Goal: Task Accomplishment & Management: Complete application form

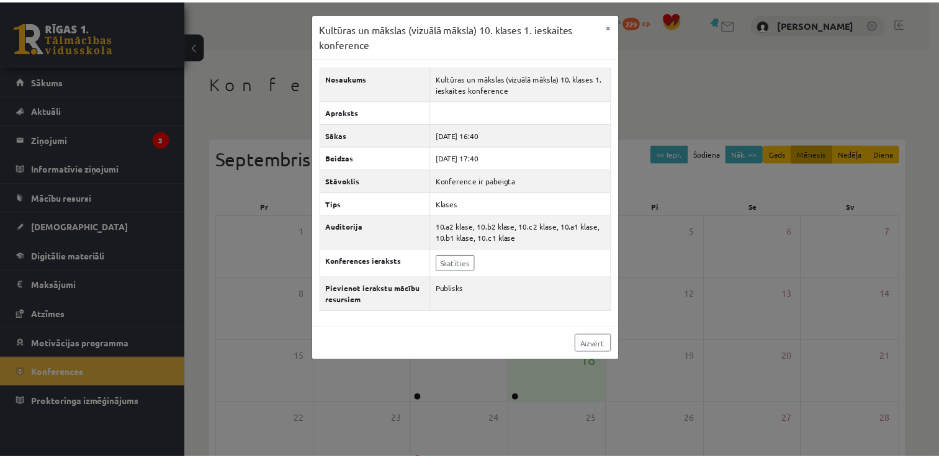
scroll to position [62, 0]
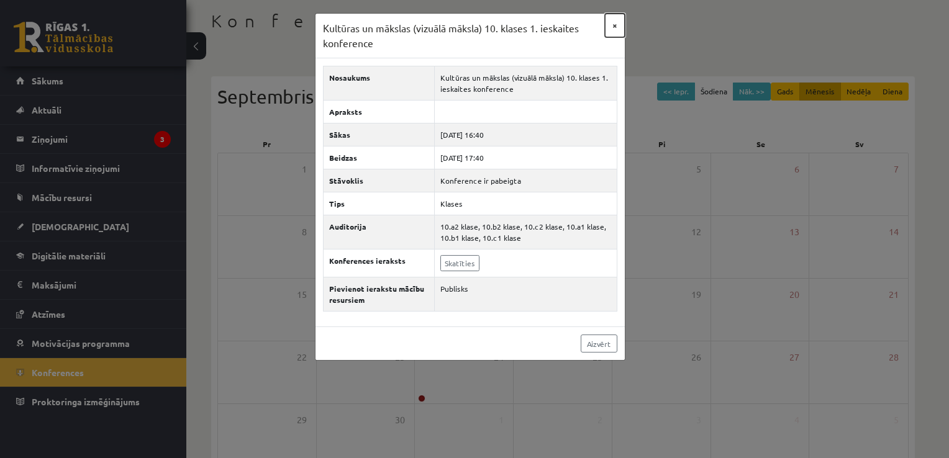
click at [613, 23] on button "×" at bounding box center [615, 26] width 20 height 24
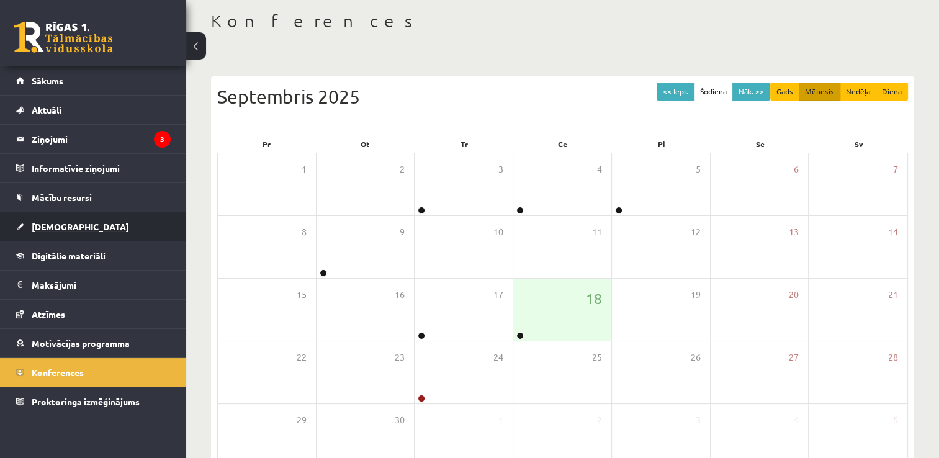
click at [65, 225] on span "[DEMOGRAPHIC_DATA]" at bounding box center [80, 226] width 97 height 11
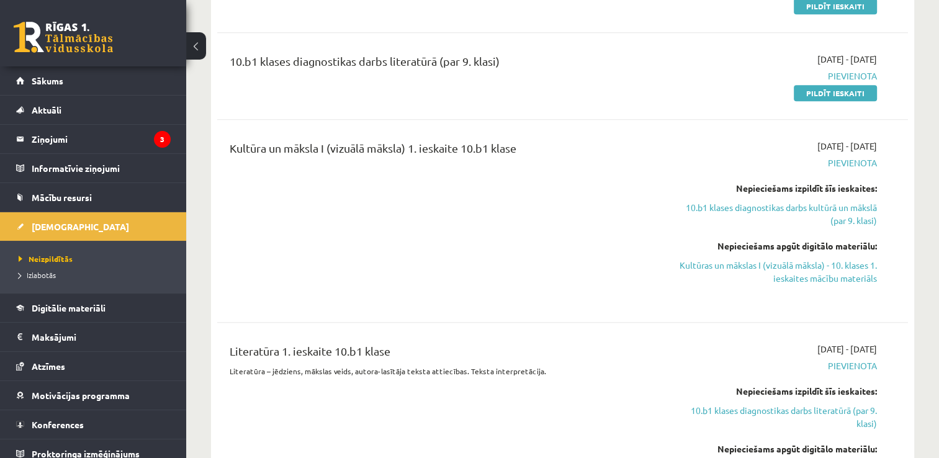
scroll to position [497, 0]
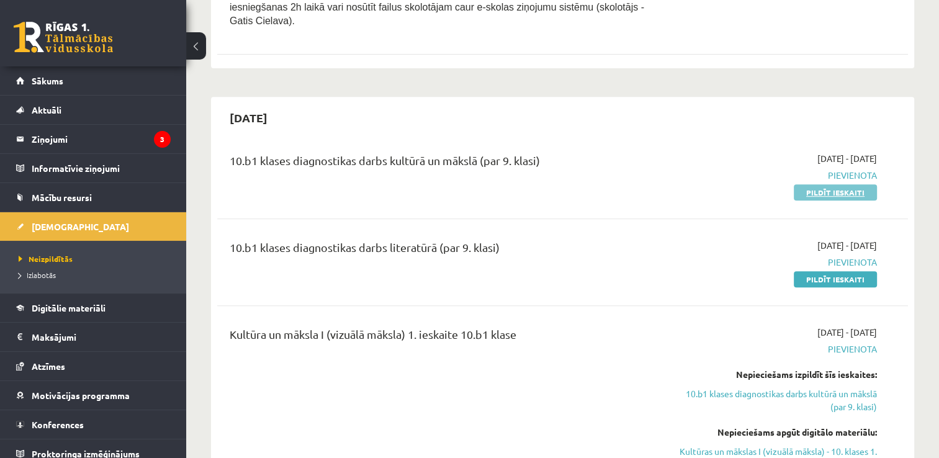
click at [855, 184] on link "Pildīt ieskaiti" at bounding box center [835, 192] width 83 height 16
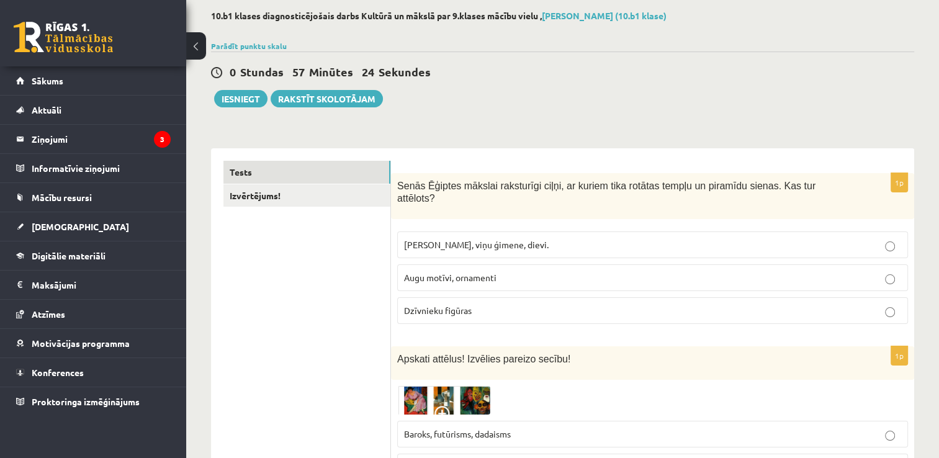
scroll to position [186, 0]
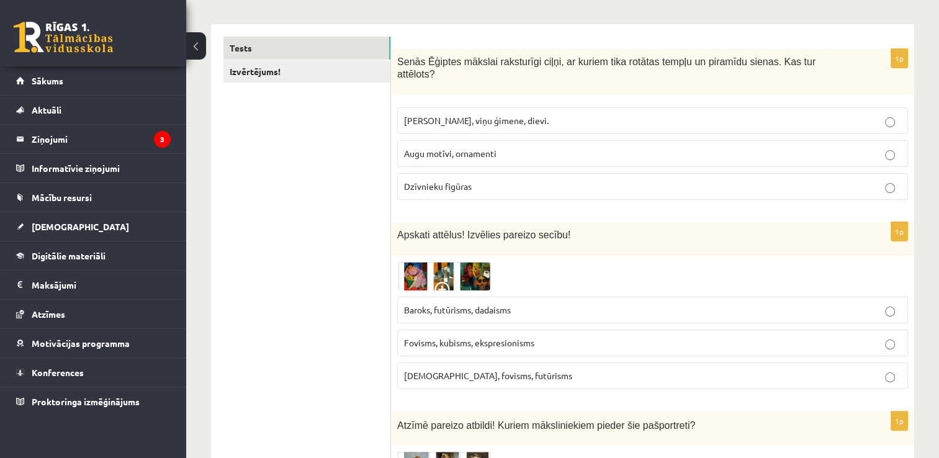
click at [418, 268] on img at bounding box center [443, 276] width 93 height 29
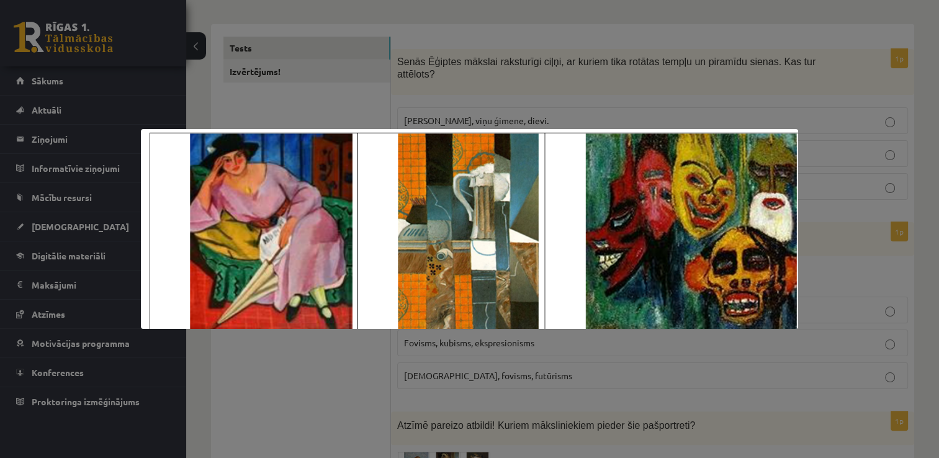
click at [829, 266] on div at bounding box center [469, 229] width 939 height 458
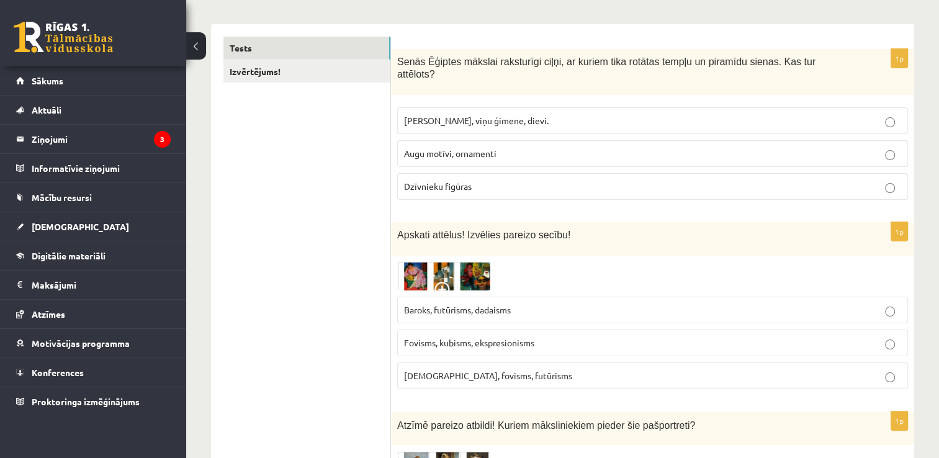
scroll to position [310, 0]
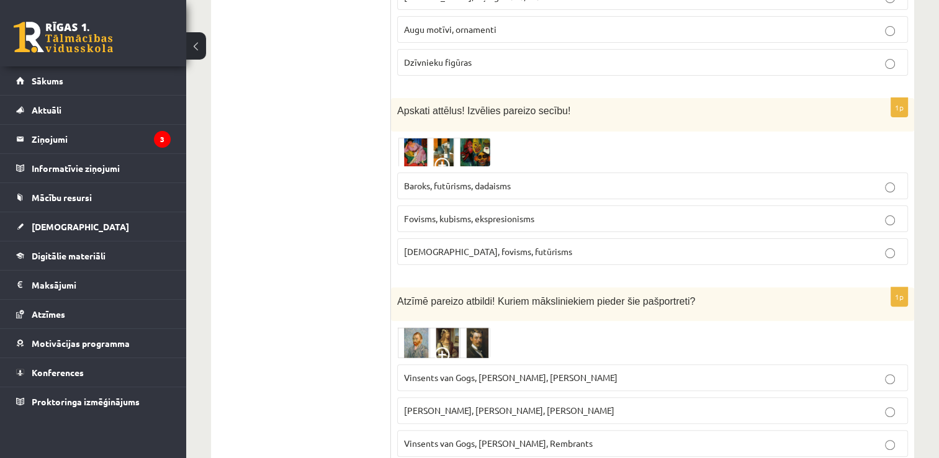
click at [413, 145] on img at bounding box center [443, 152] width 93 height 29
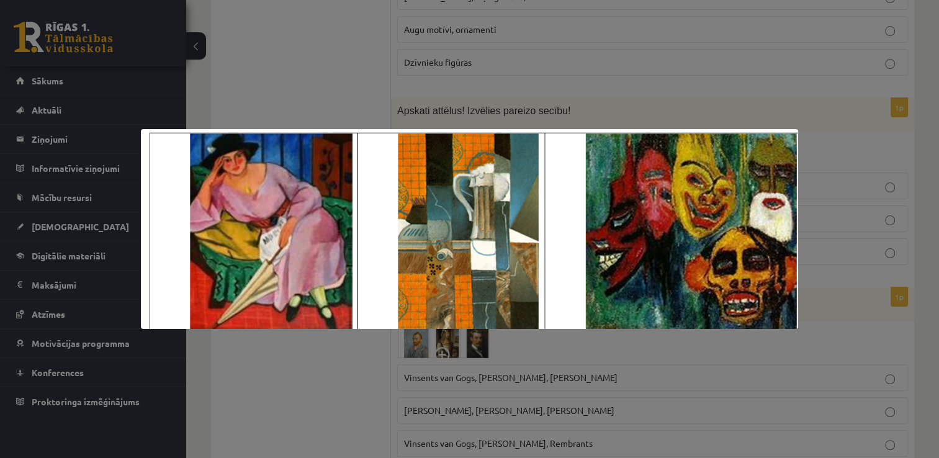
click at [315, 252] on img at bounding box center [469, 229] width 657 height 200
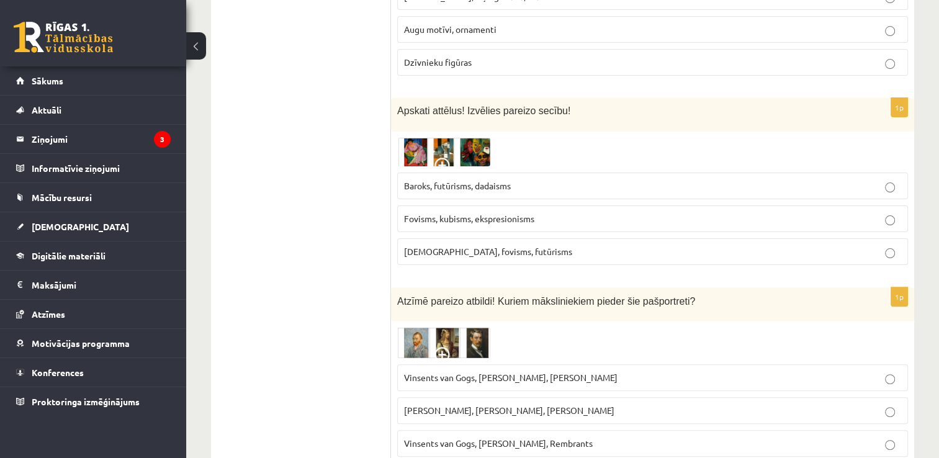
click at [415, 148] on img at bounding box center [443, 152] width 93 height 29
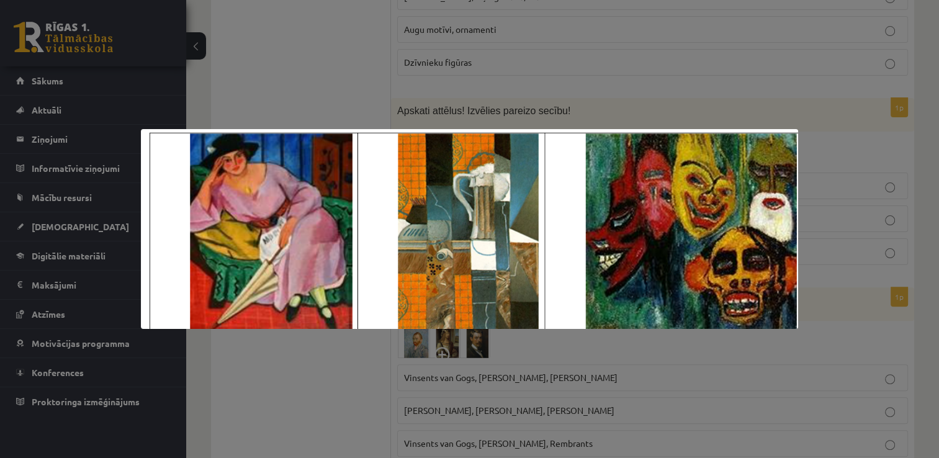
click at [174, 219] on img at bounding box center [469, 229] width 657 height 200
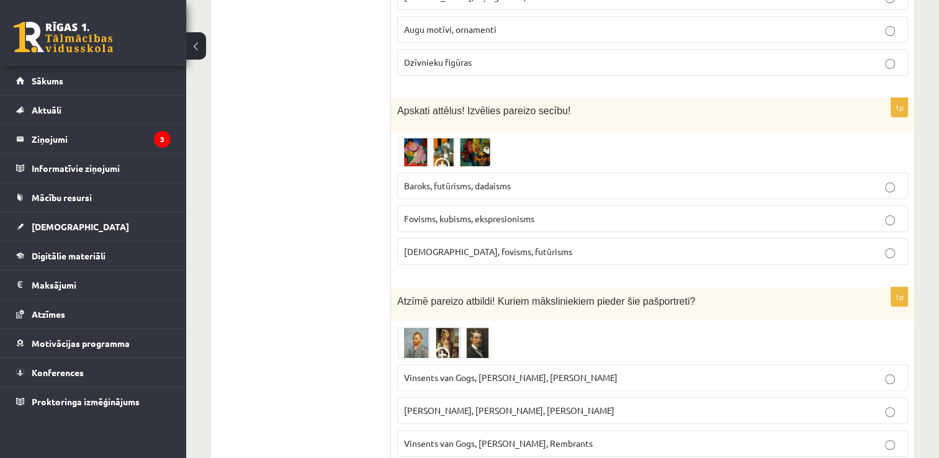
click at [482, 143] on img at bounding box center [443, 152] width 93 height 29
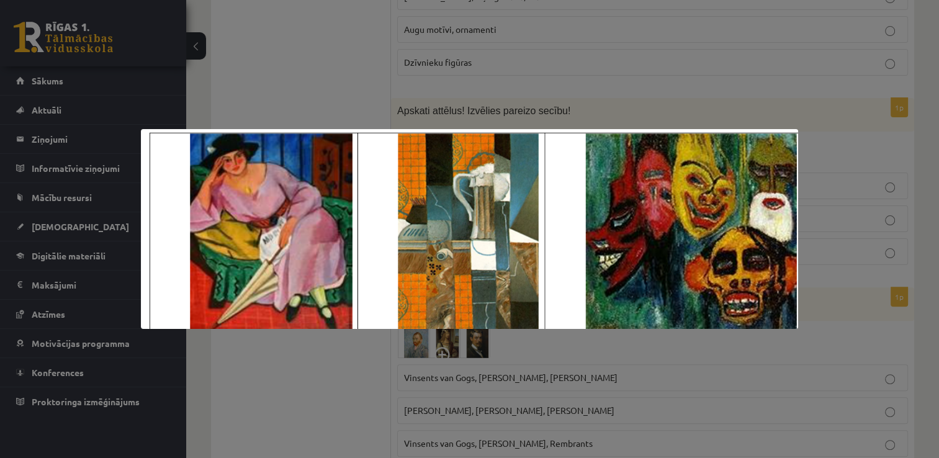
click at [835, 140] on div at bounding box center [469, 229] width 939 height 458
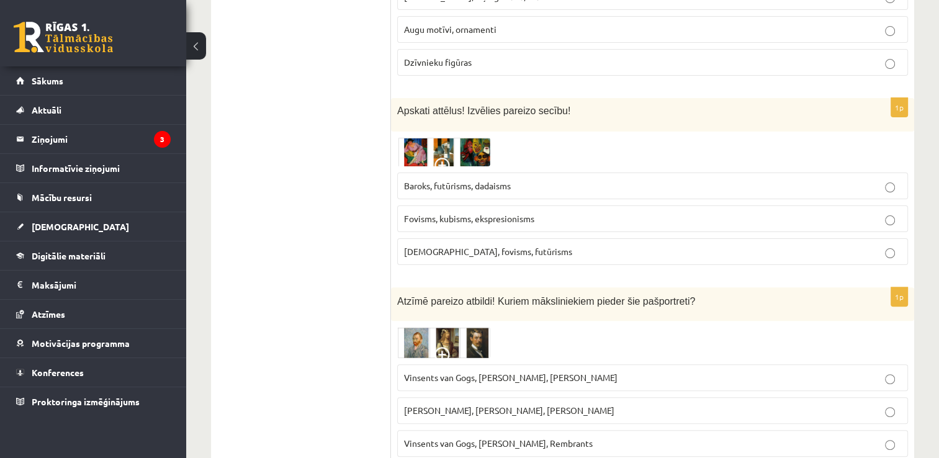
click at [466, 142] on img at bounding box center [443, 152] width 93 height 29
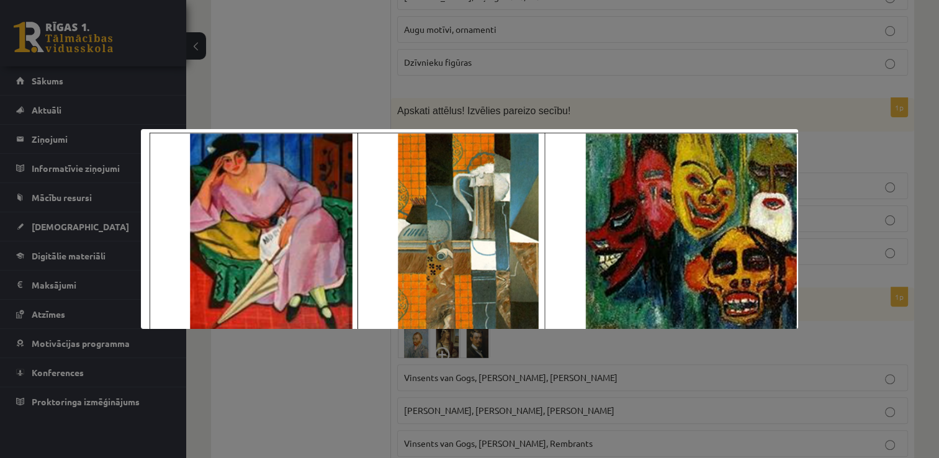
click at [857, 132] on div at bounding box center [469, 229] width 939 height 458
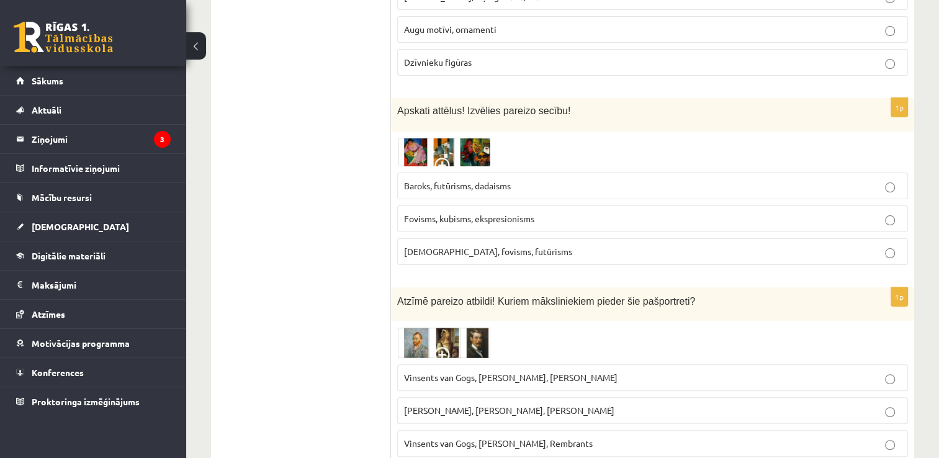
scroll to position [435, 0]
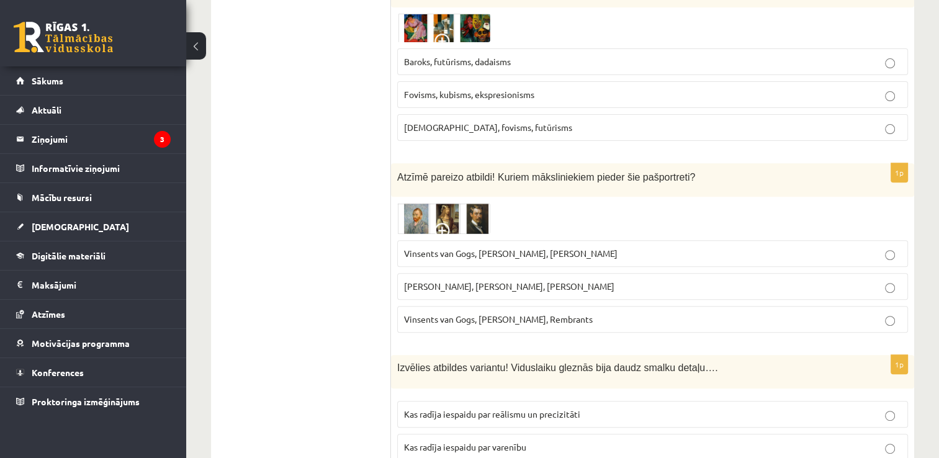
click at [477, 209] on img at bounding box center [443, 218] width 93 height 31
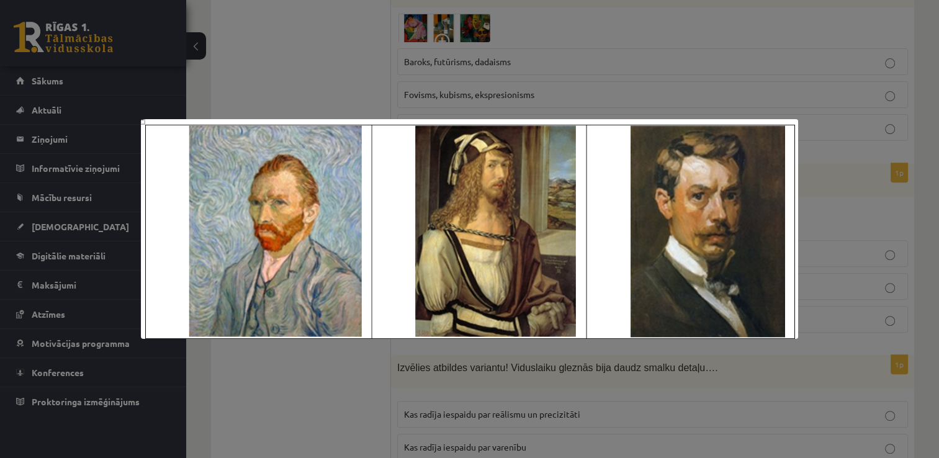
click at [865, 140] on div at bounding box center [469, 229] width 939 height 458
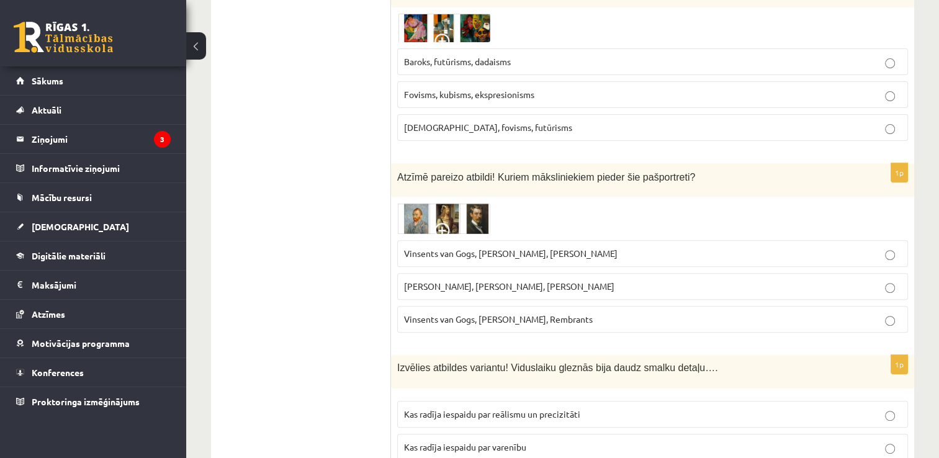
click at [546, 206] on div at bounding box center [652, 218] width 511 height 31
click at [472, 205] on img at bounding box center [443, 218] width 93 height 31
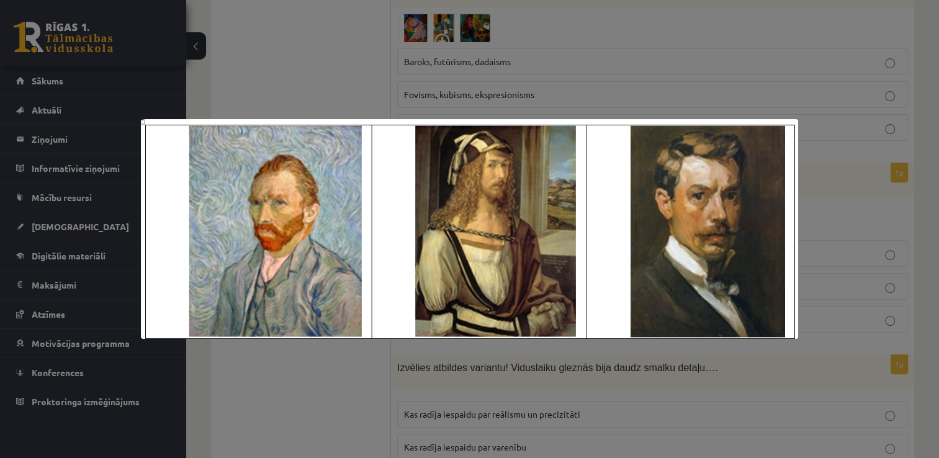
click at [824, 200] on div at bounding box center [469, 229] width 939 height 458
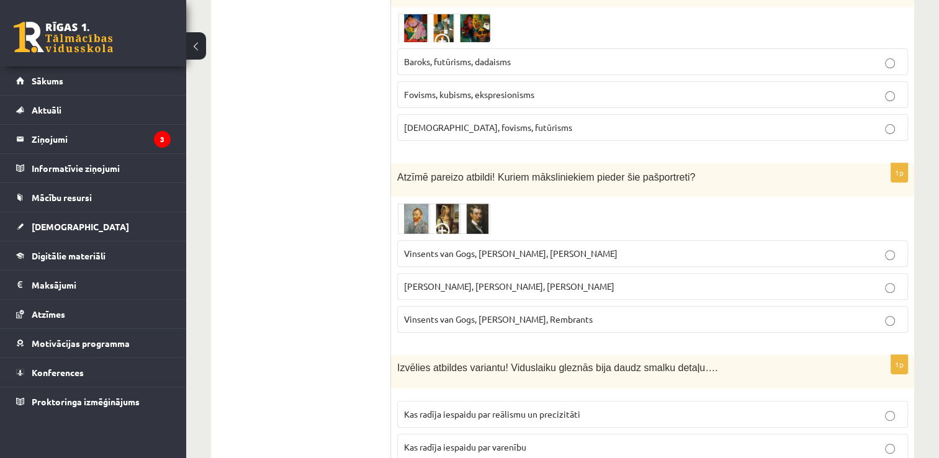
click at [596, 204] on div at bounding box center [652, 218] width 511 height 31
click at [470, 203] on img at bounding box center [443, 218] width 93 height 31
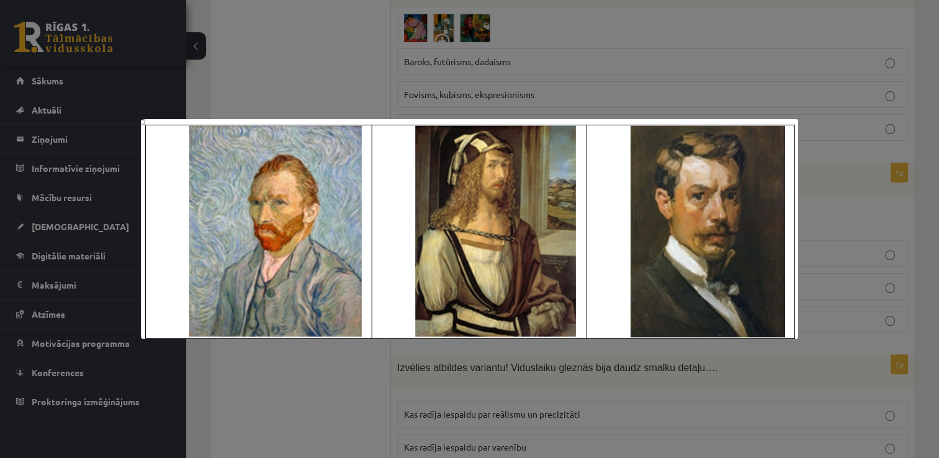
click at [831, 202] on div at bounding box center [469, 229] width 939 height 458
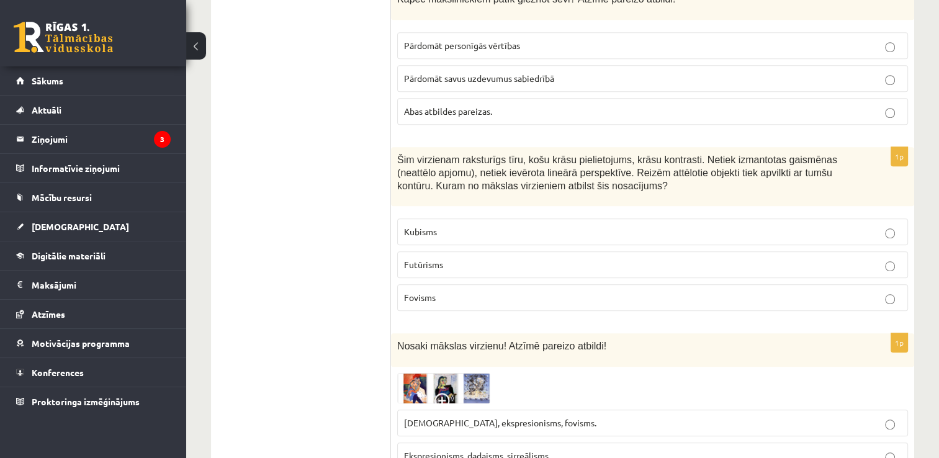
scroll to position [1242, 0]
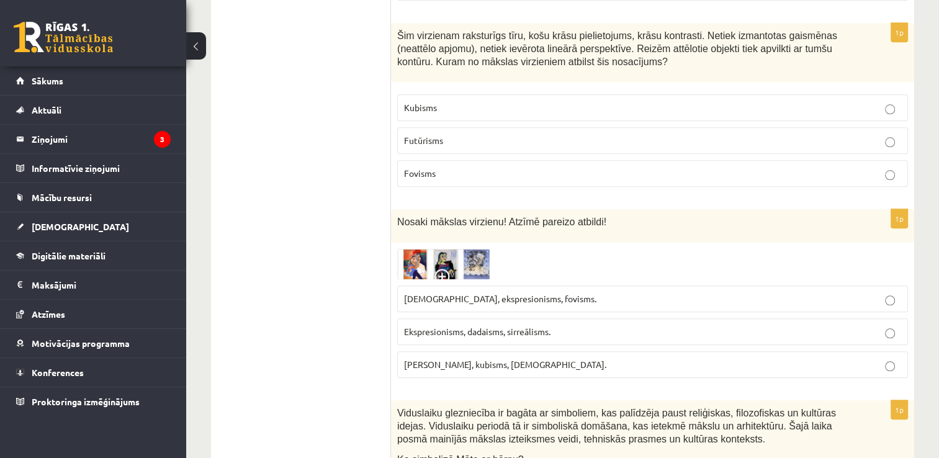
click at [475, 249] on img at bounding box center [443, 264] width 93 height 30
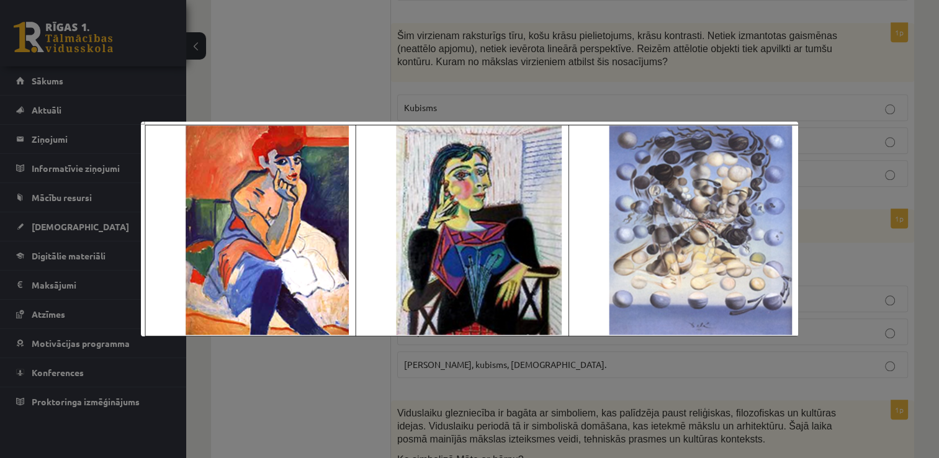
click at [833, 180] on div at bounding box center [469, 229] width 939 height 458
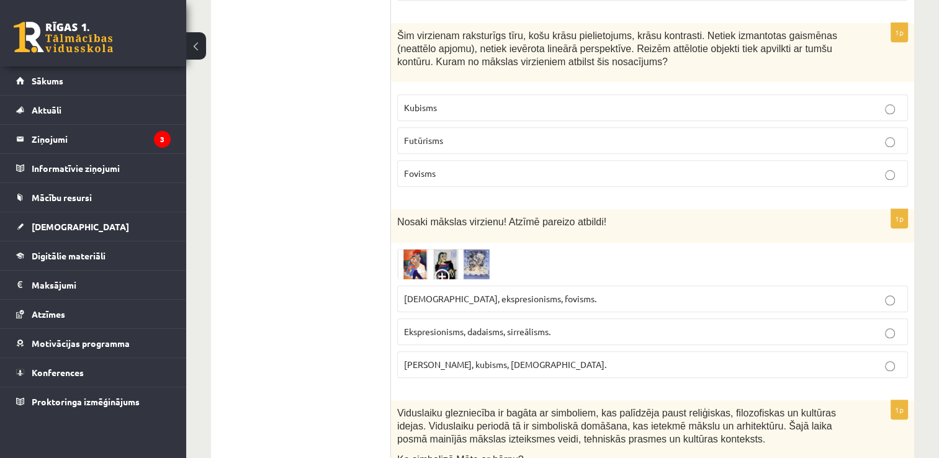
click at [468, 249] on img at bounding box center [443, 264] width 93 height 30
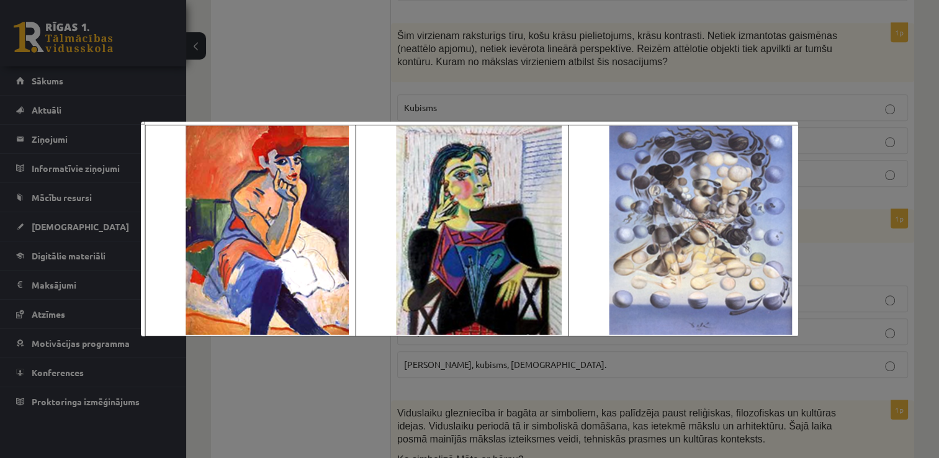
click at [838, 237] on div at bounding box center [469, 229] width 939 height 458
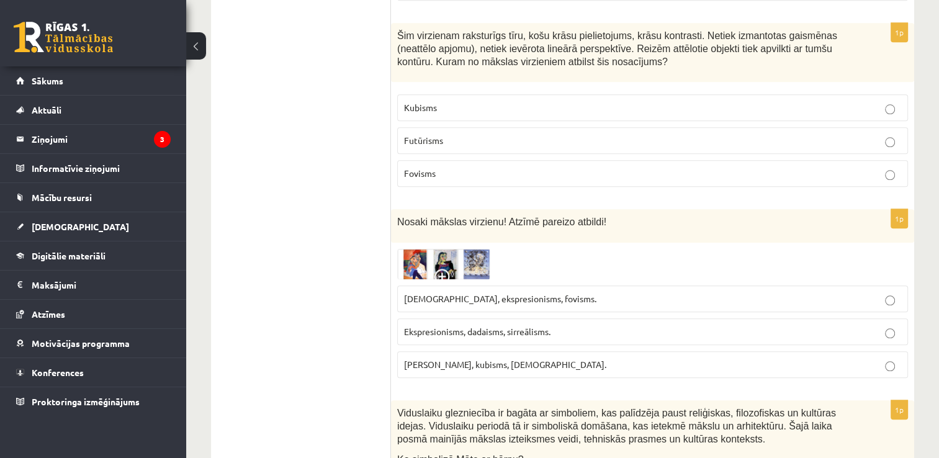
click at [482, 249] on img at bounding box center [443, 264] width 93 height 30
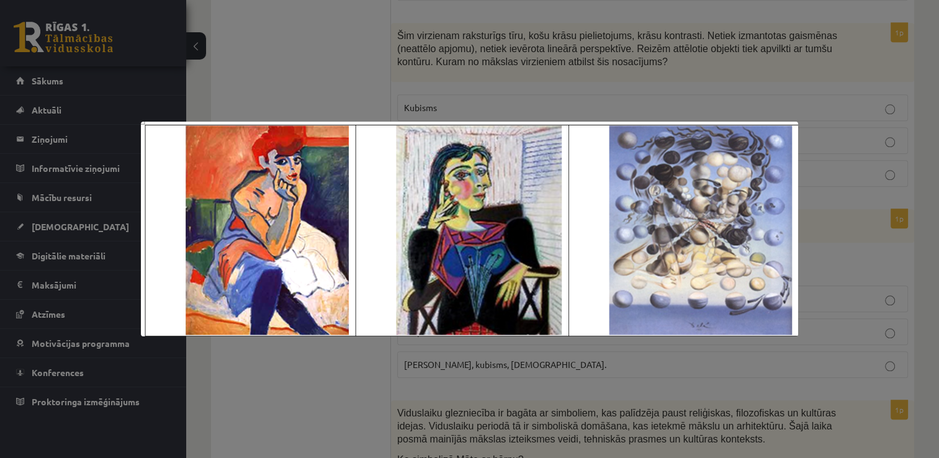
click at [817, 184] on div at bounding box center [469, 229] width 939 height 458
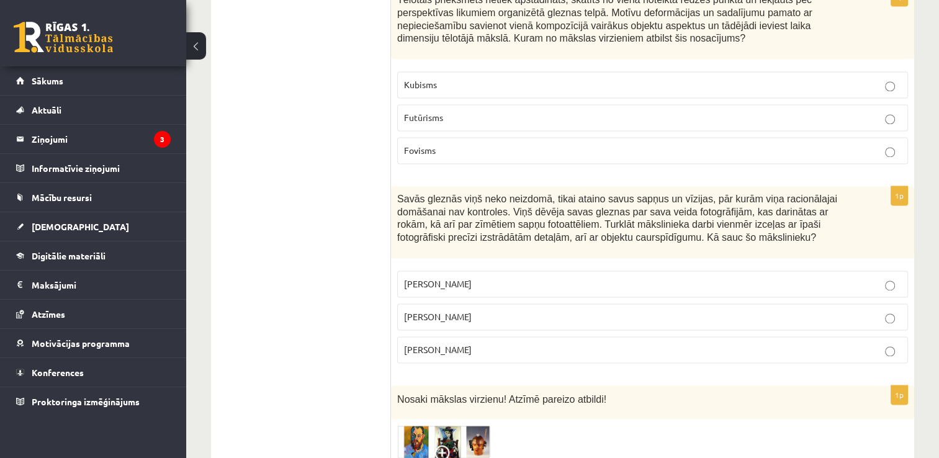
scroll to position [2049, 0]
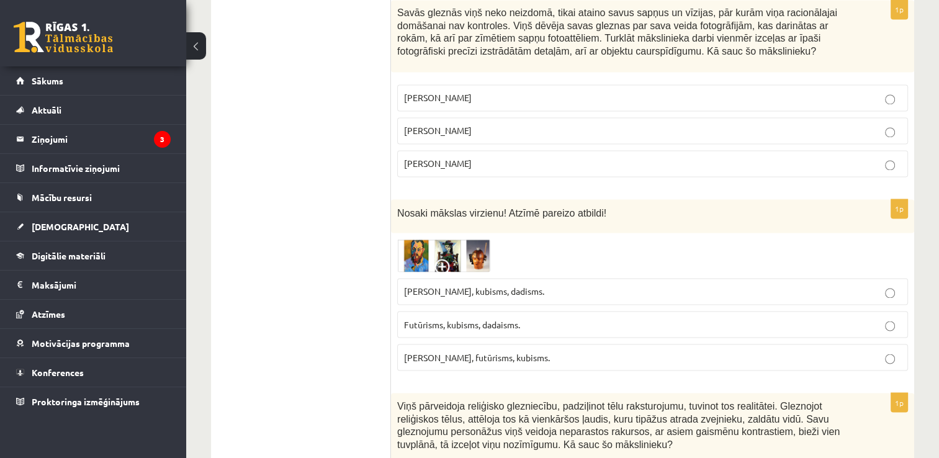
click at [446, 239] on img at bounding box center [443, 255] width 93 height 33
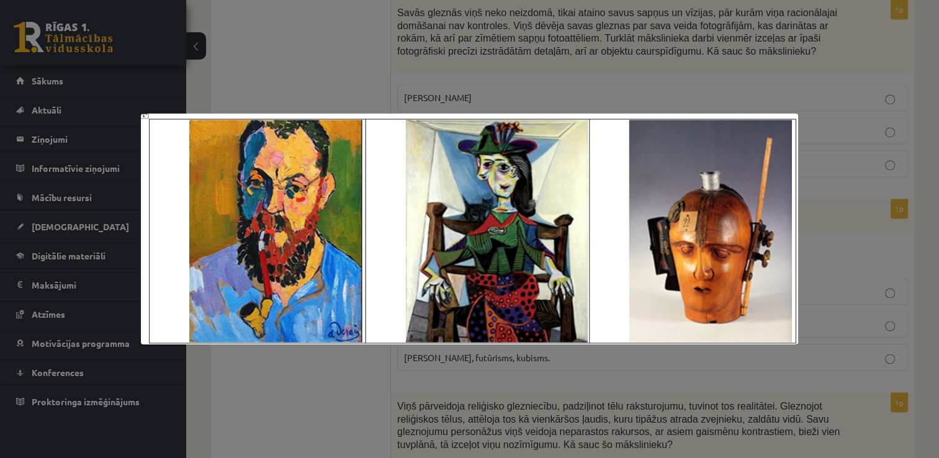
click at [847, 168] on div at bounding box center [469, 229] width 939 height 458
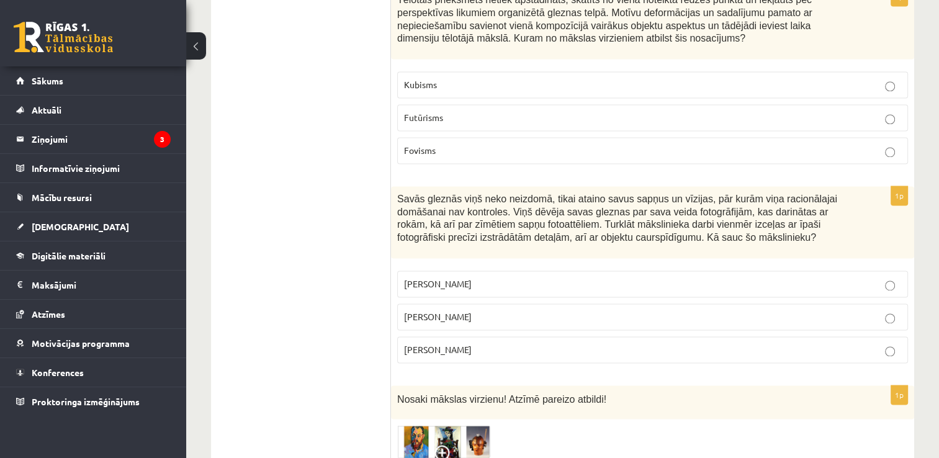
scroll to position [1987, 0]
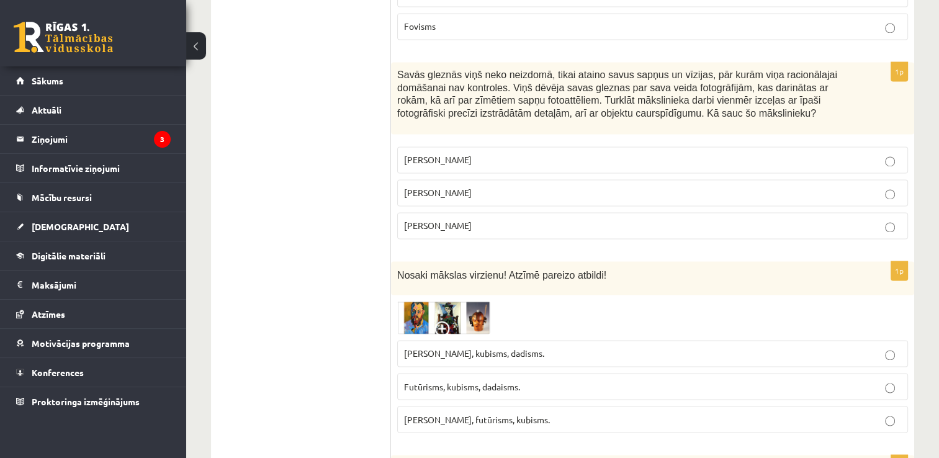
click at [472, 301] on img at bounding box center [443, 317] width 93 height 33
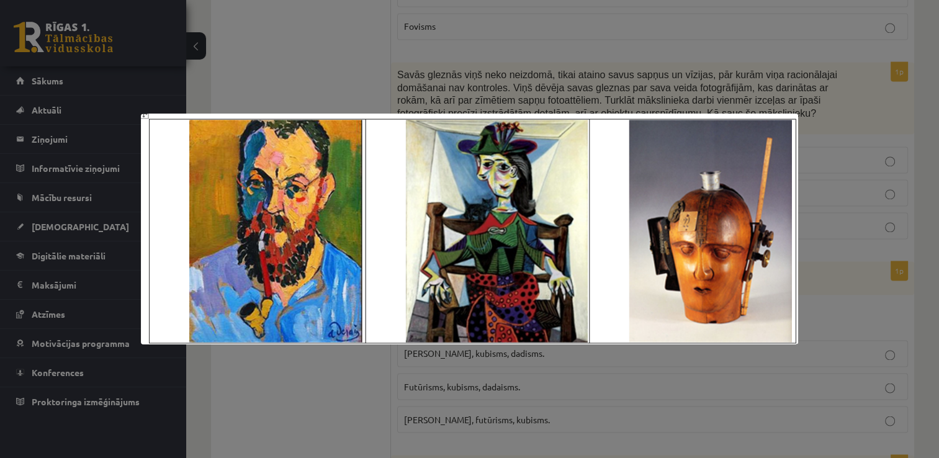
click at [905, 120] on div at bounding box center [469, 229] width 939 height 458
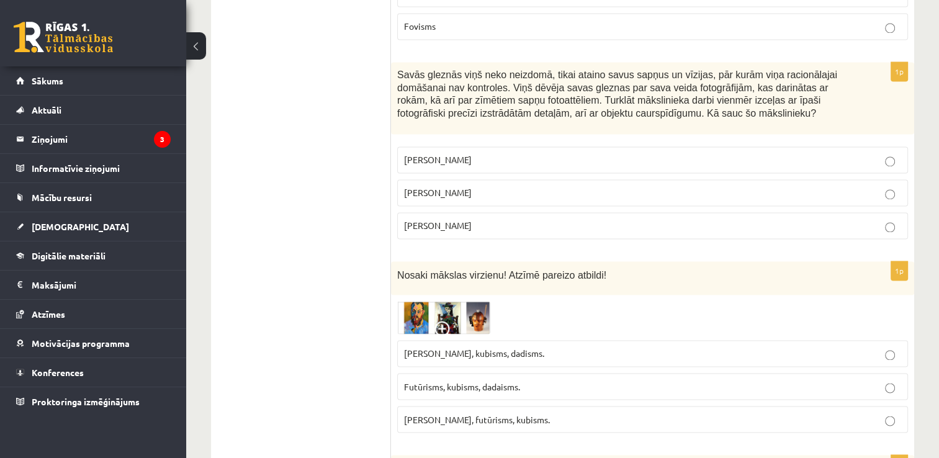
click at [417, 301] on img at bounding box center [443, 317] width 93 height 33
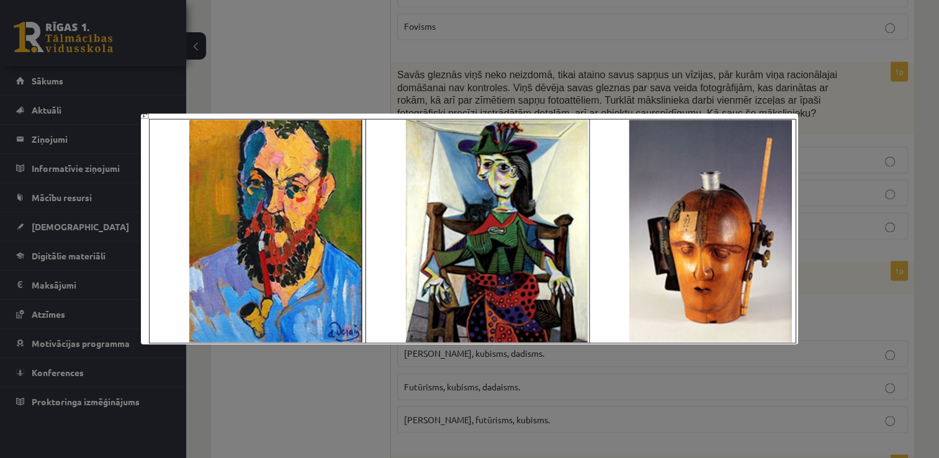
click at [852, 122] on div at bounding box center [469, 229] width 939 height 458
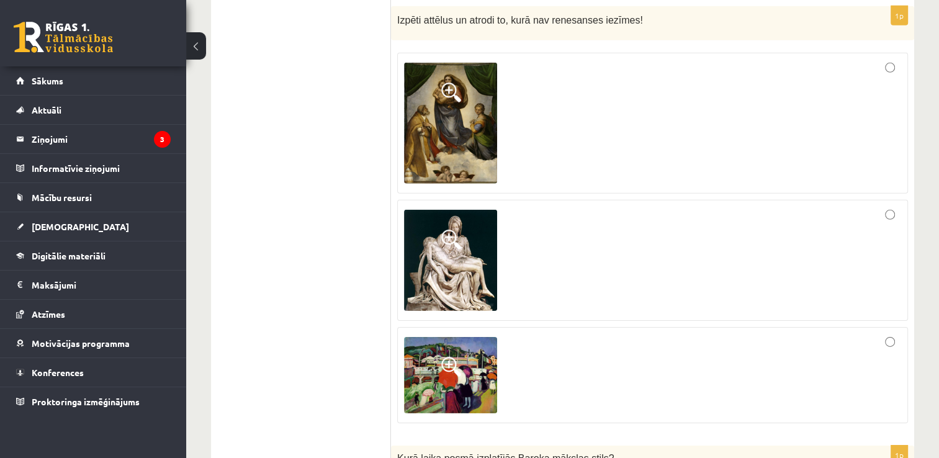
scroll to position [3725, 0]
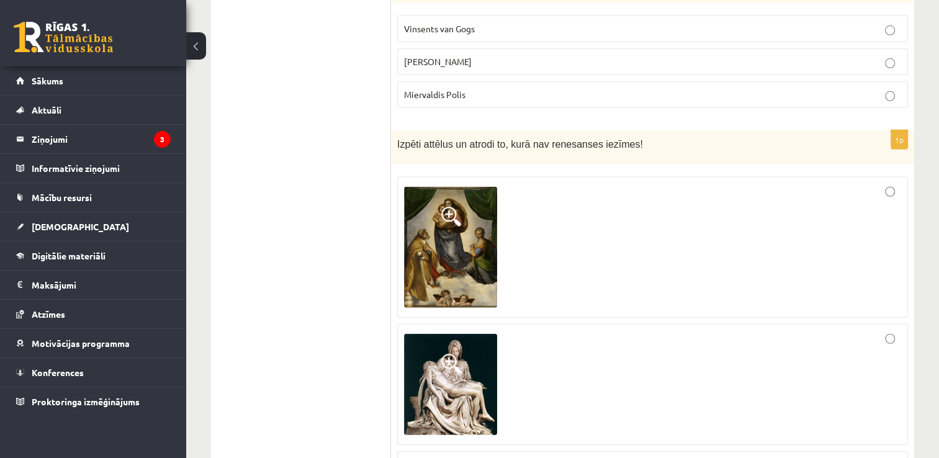
click at [467, 209] on img at bounding box center [450, 247] width 93 height 121
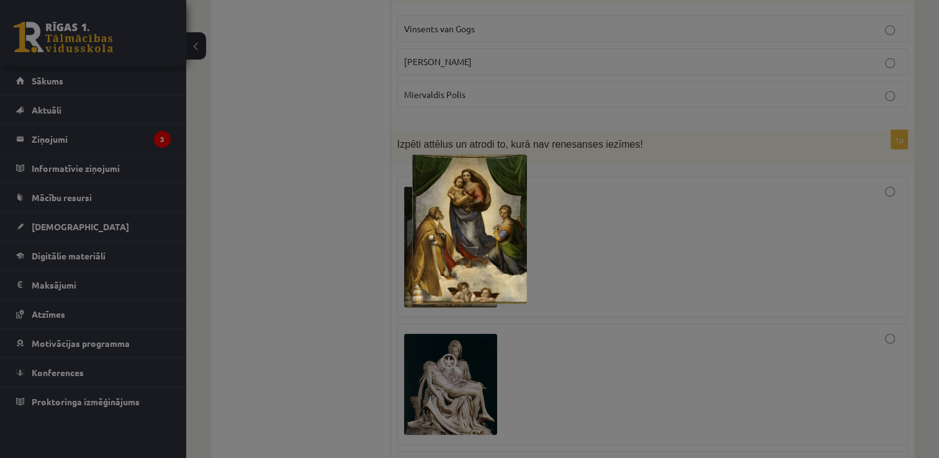
click at [474, 225] on img at bounding box center [469, 230] width 115 height 150
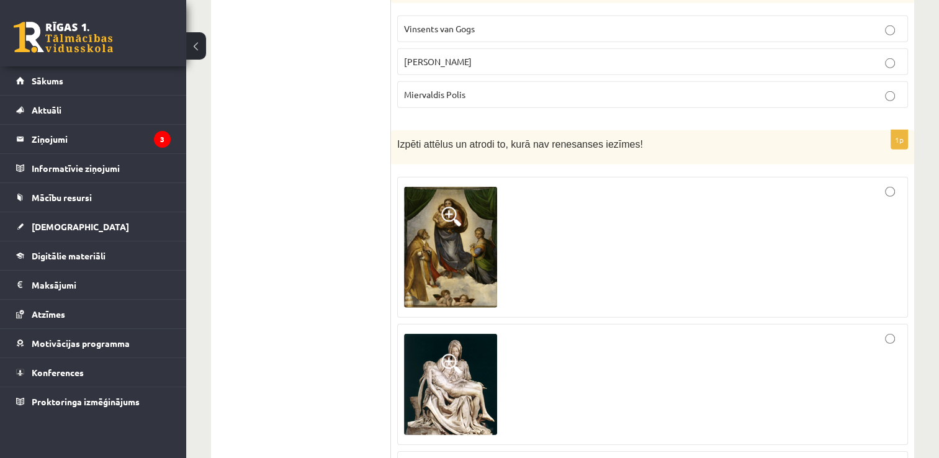
click at [469, 218] on img at bounding box center [450, 247] width 93 height 121
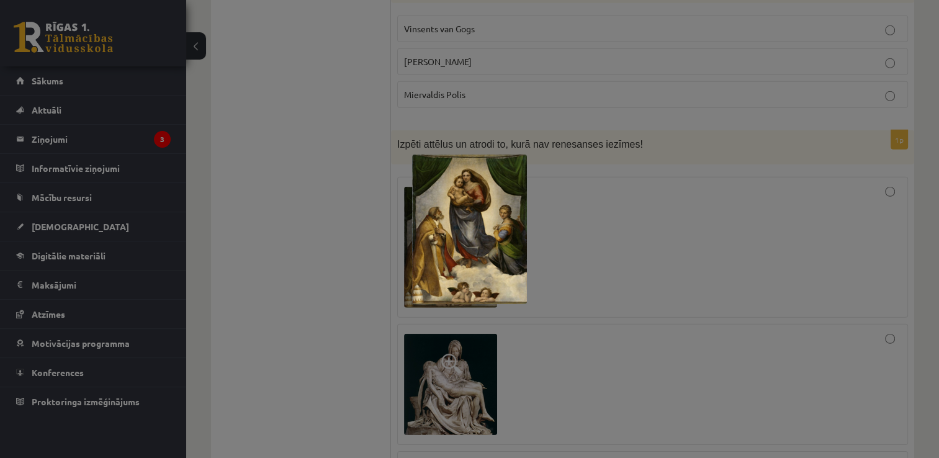
click at [447, 339] on div at bounding box center [469, 229] width 939 height 458
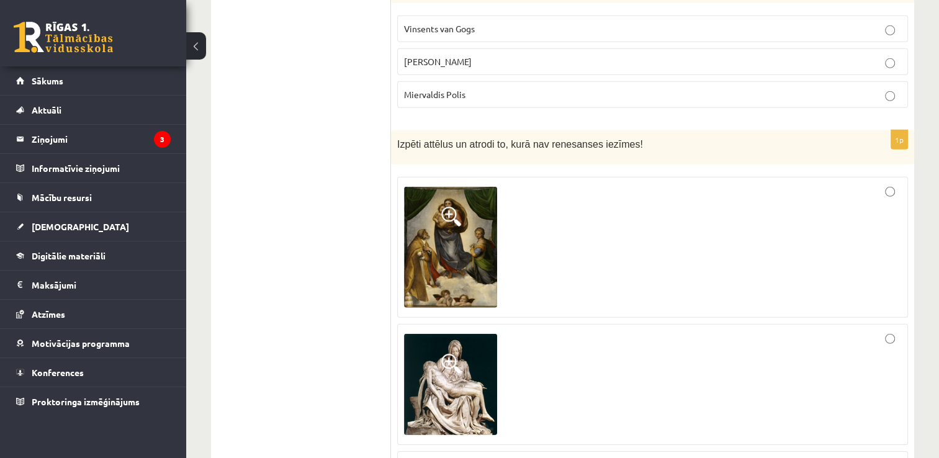
click at [453, 334] on img at bounding box center [450, 384] width 93 height 101
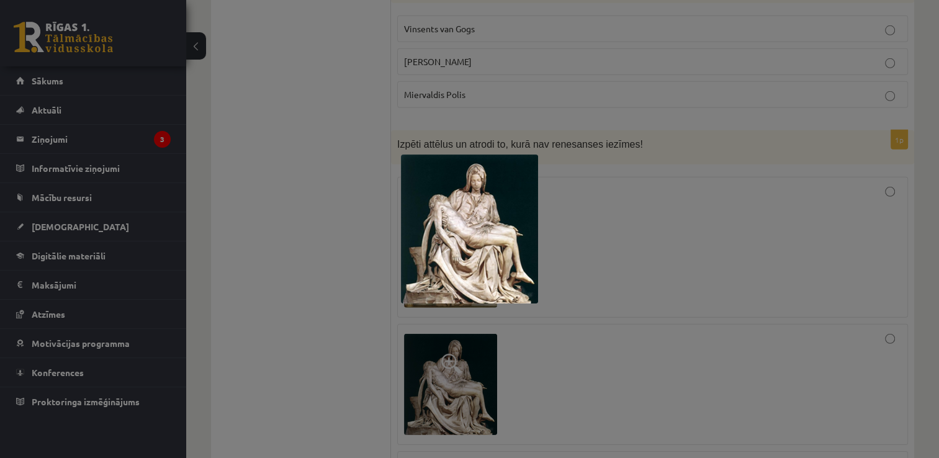
click at [453, 334] on div at bounding box center [469, 229] width 939 height 458
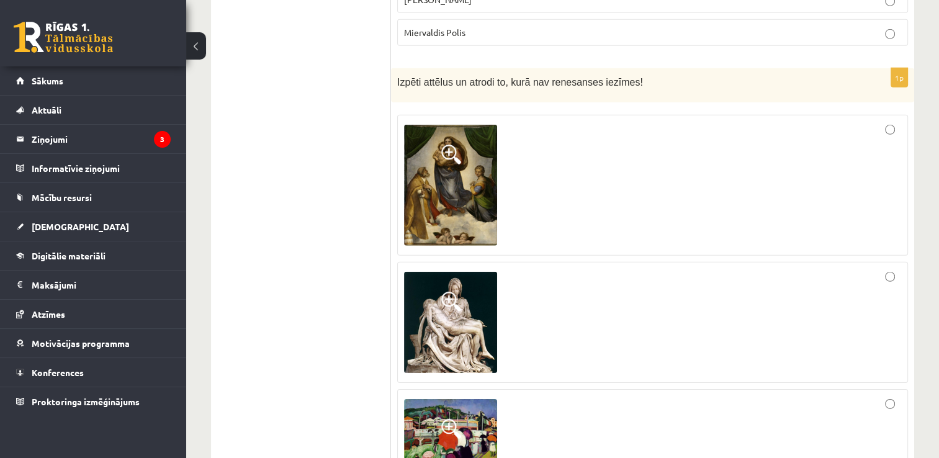
scroll to position [3849, 0]
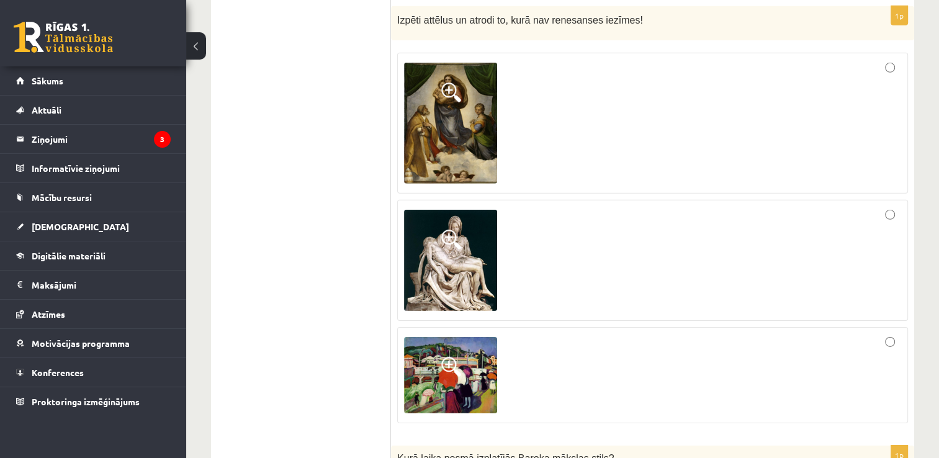
click at [456, 337] on img at bounding box center [450, 375] width 93 height 76
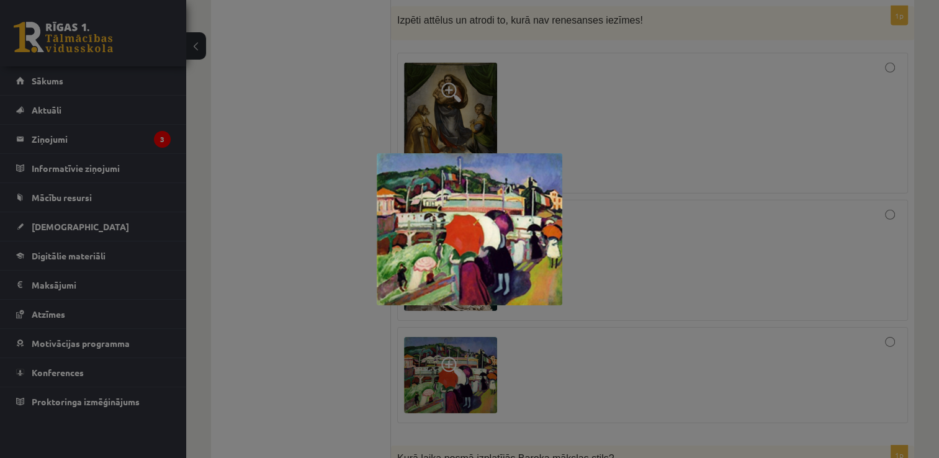
scroll to position [3787, 0]
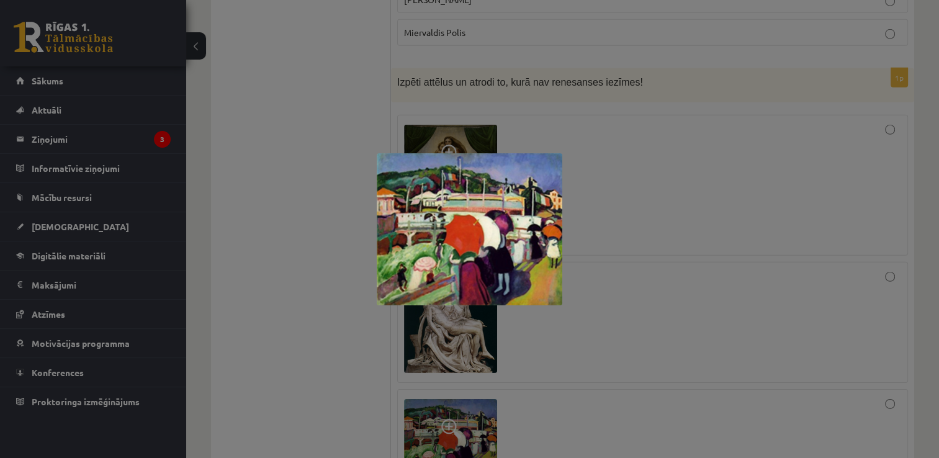
click at [718, 52] on div at bounding box center [469, 229] width 939 height 458
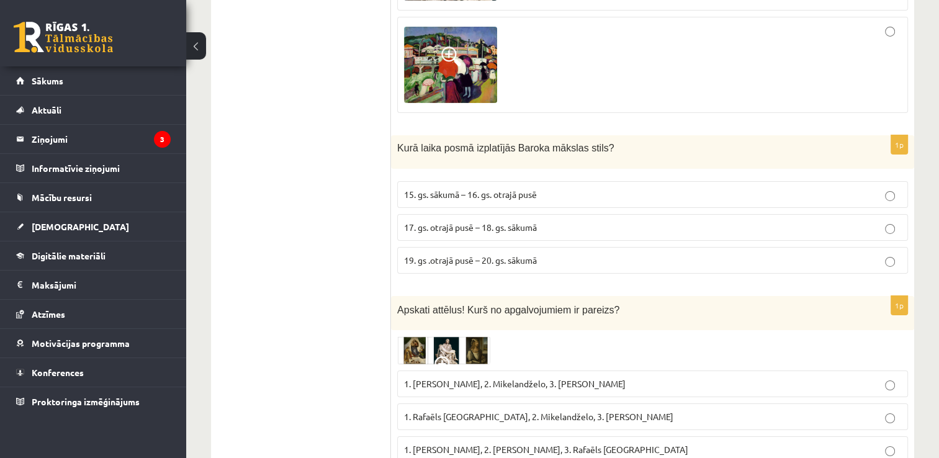
scroll to position [4222, 0]
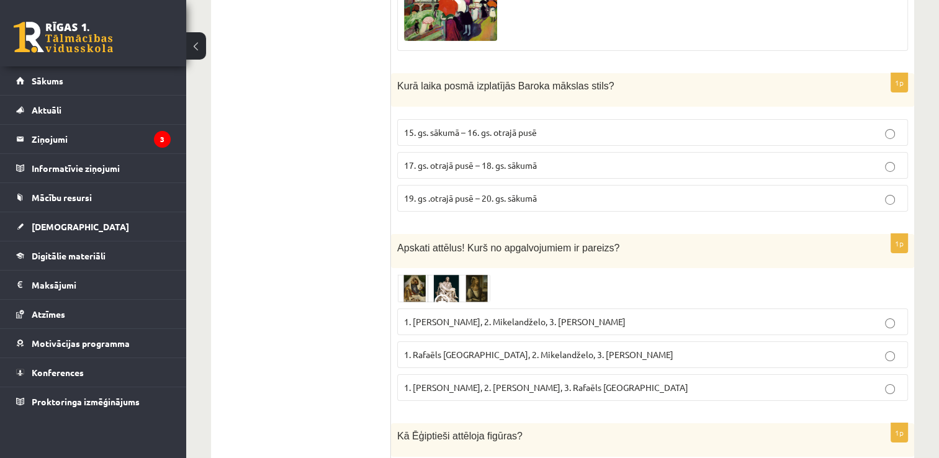
click at [447, 274] on img at bounding box center [443, 288] width 93 height 29
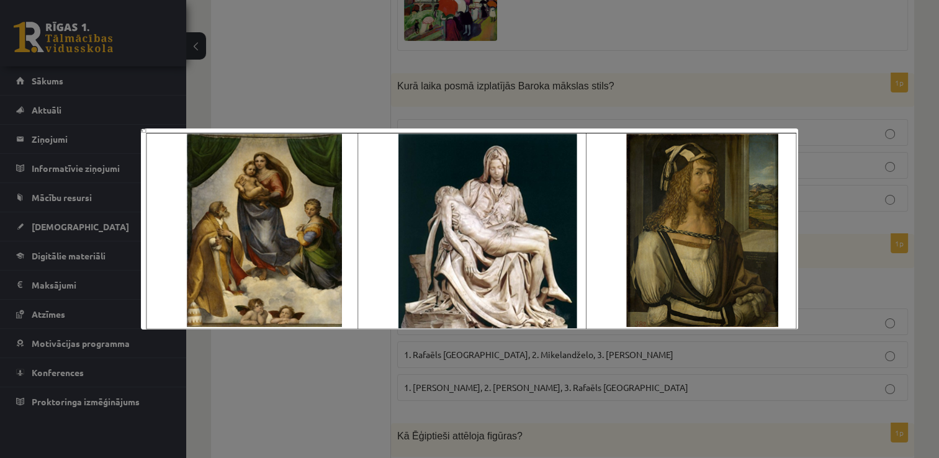
click at [845, 255] on div at bounding box center [469, 229] width 939 height 458
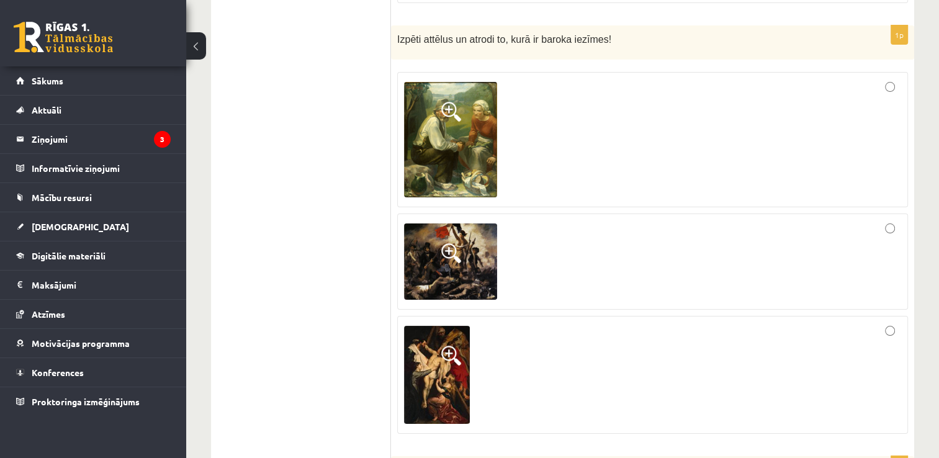
scroll to position [4718, 0]
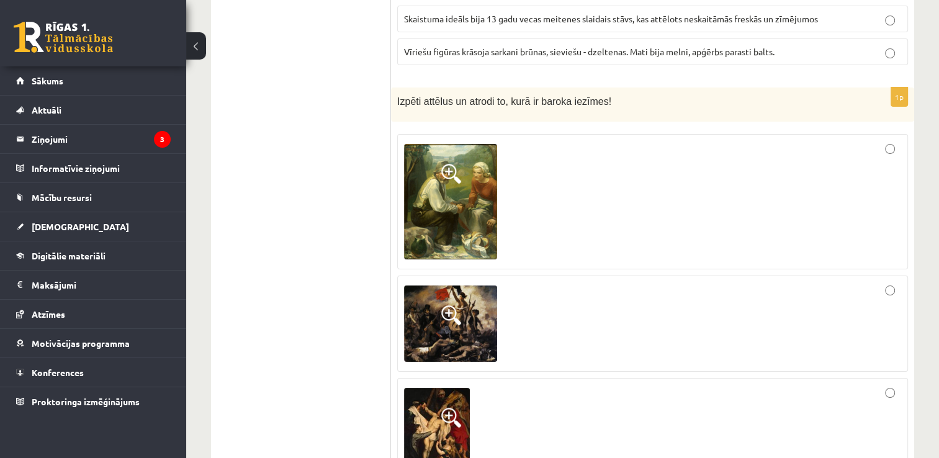
click at [470, 191] on img at bounding box center [450, 201] width 93 height 115
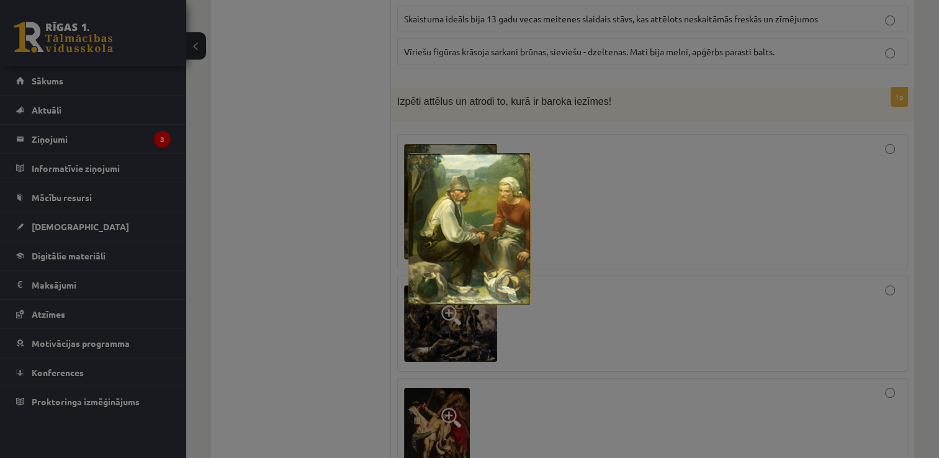
click at [668, 76] on div at bounding box center [469, 229] width 939 height 458
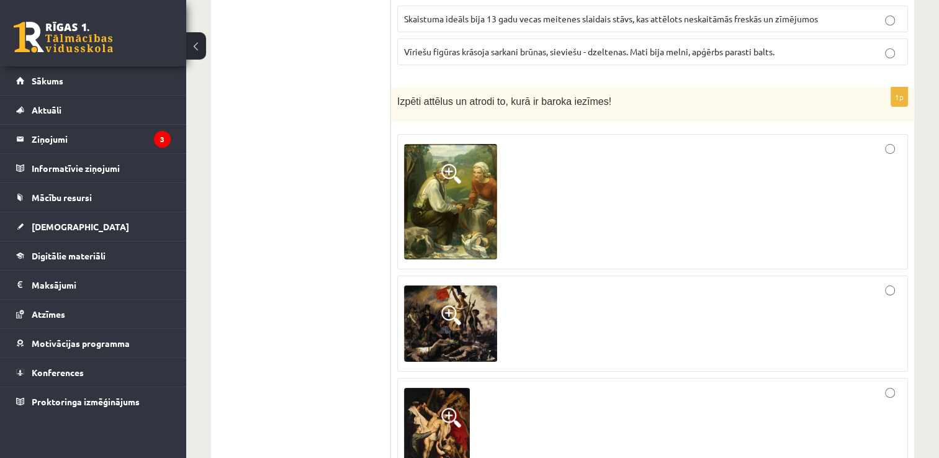
click at [448, 305] on span at bounding box center [451, 315] width 20 height 20
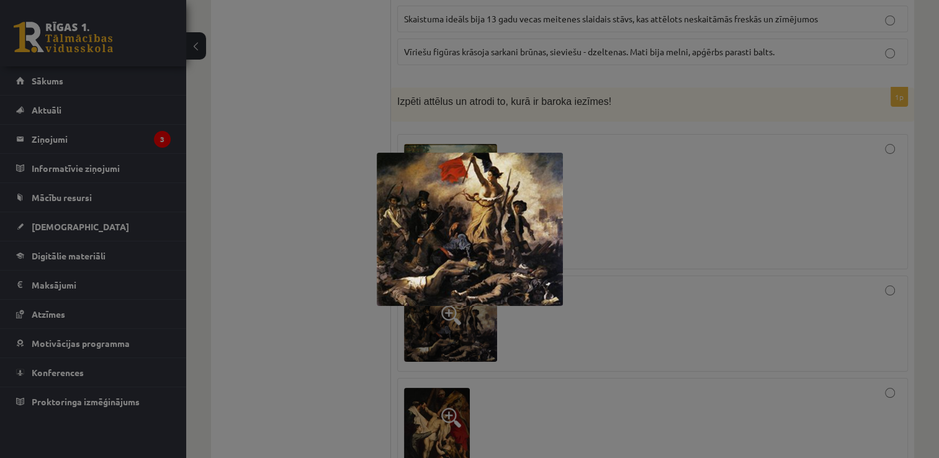
click at [430, 378] on div at bounding box center [469, 229] width 939 height 458
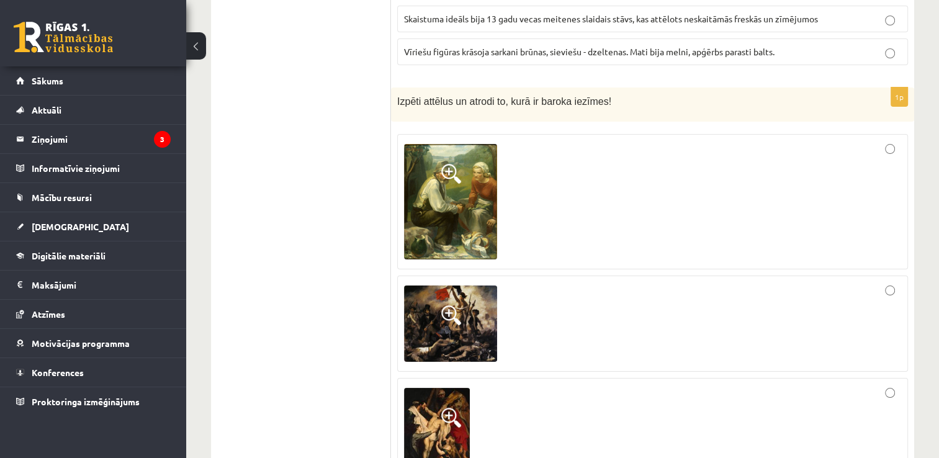
click at [430, 388] on img at bounding box center [437, 437] width 66 height 98
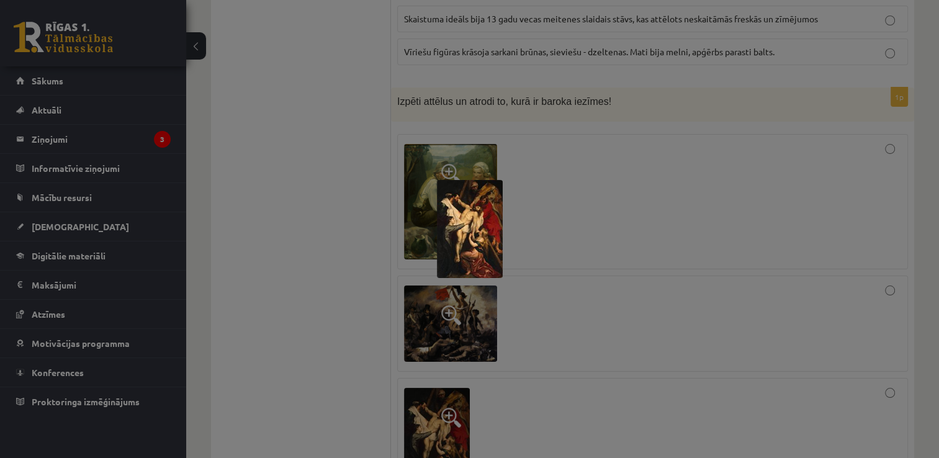
click at [465, 243] on img at bounding box center [470, 229] width 66 height 98
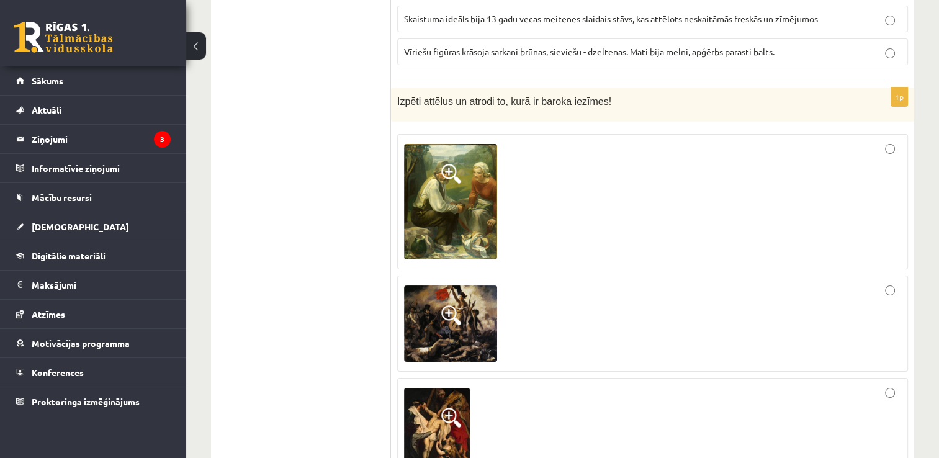
click at [433, 388] on img at bounding box center [437, 437] width 66 height 98
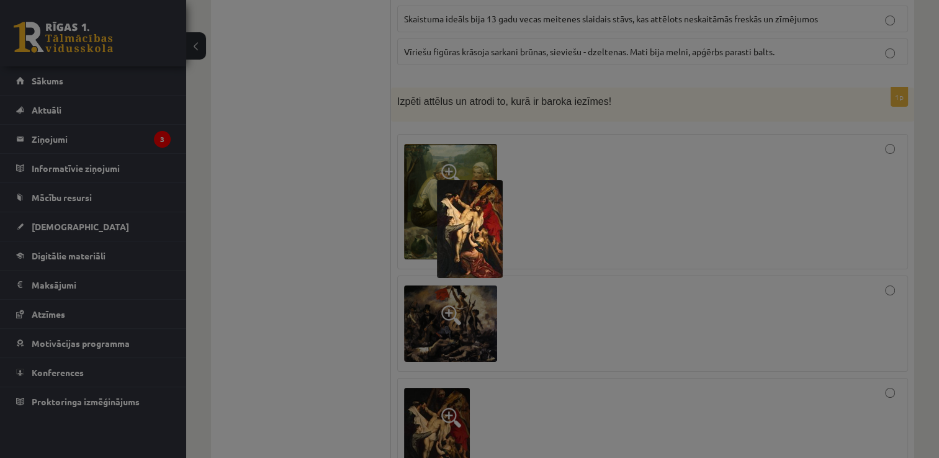
click at [702, 84] on div at bounding box center [469, 229] width 939 height 458
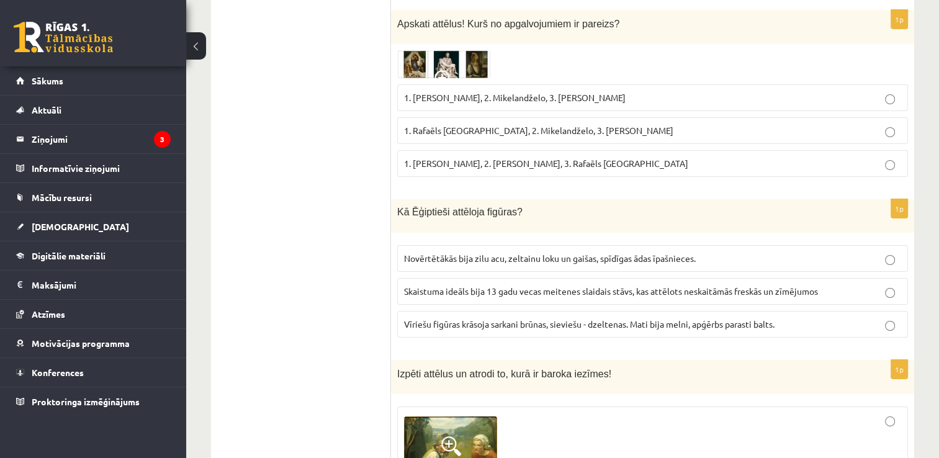
scroll to position [4322, 0]
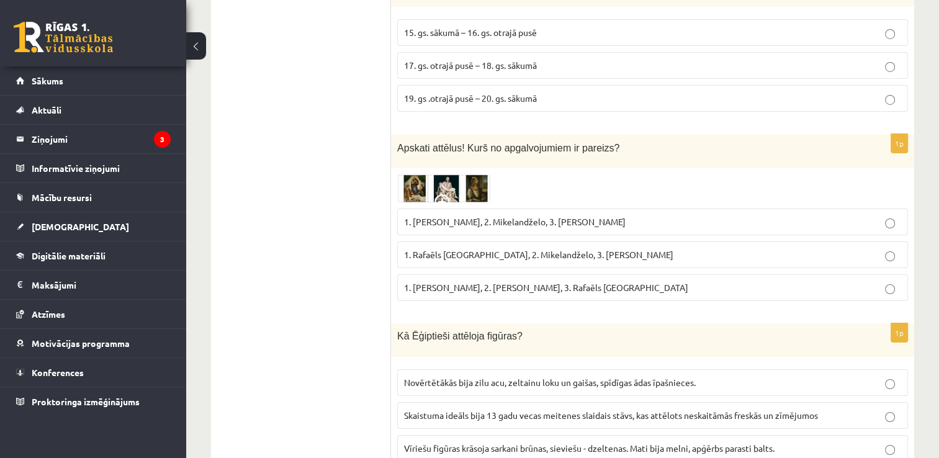
click at [442, 174] on img at bounding box center [443, 188] width 93 height 29
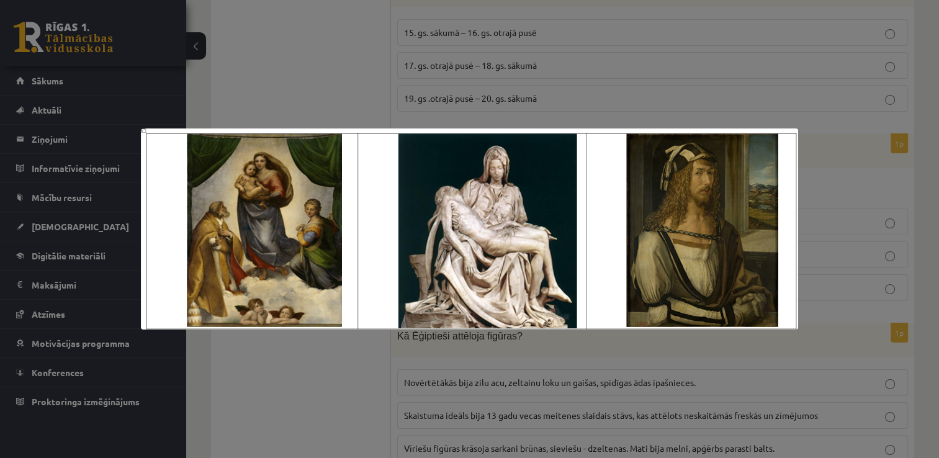
click at [856, 147] on div at bounding box center [469, 229] width 939 height 458
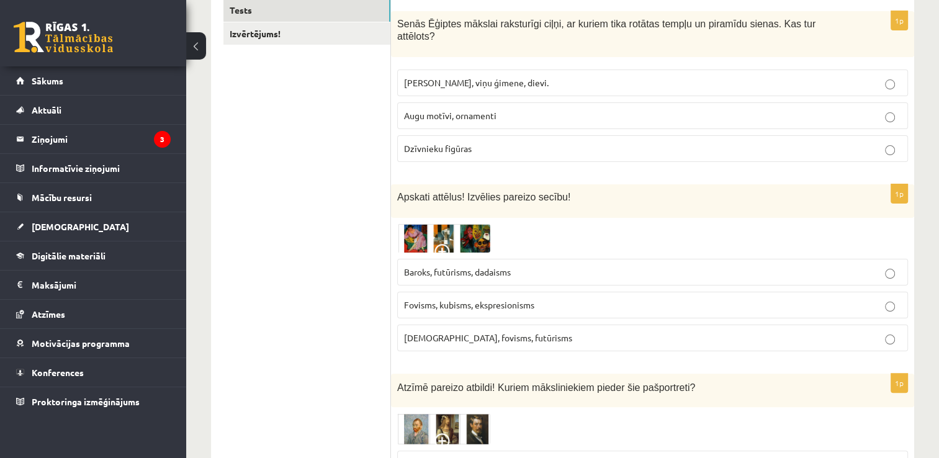
scroll to position [0, 0]
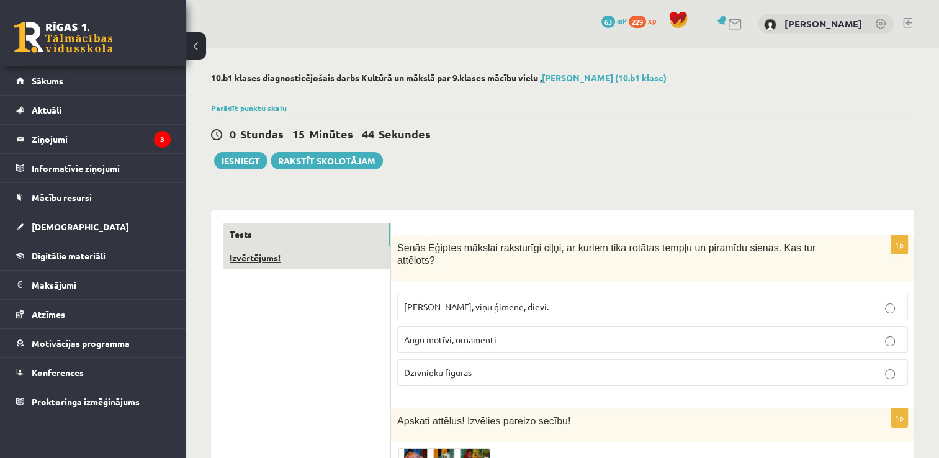
click at [277, 257] on link "Izvērtējums!" at bounding box center [306, 257] width 167 height 23
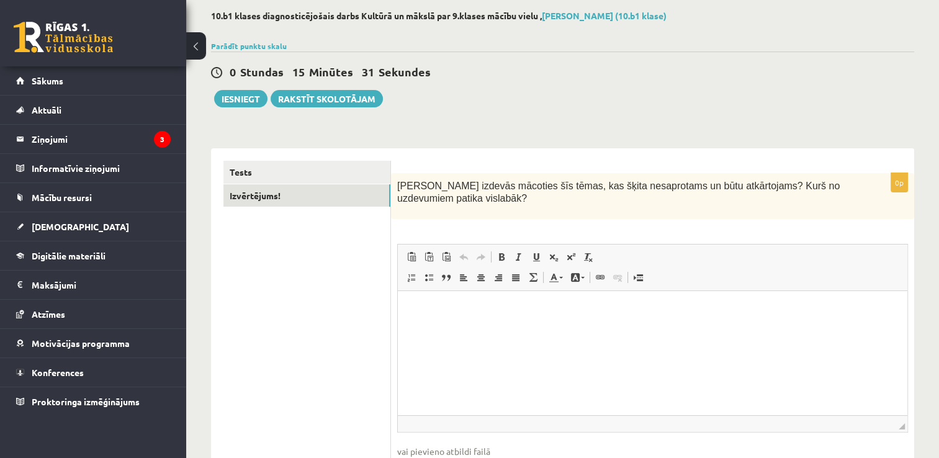
scroll to position [124, 0]
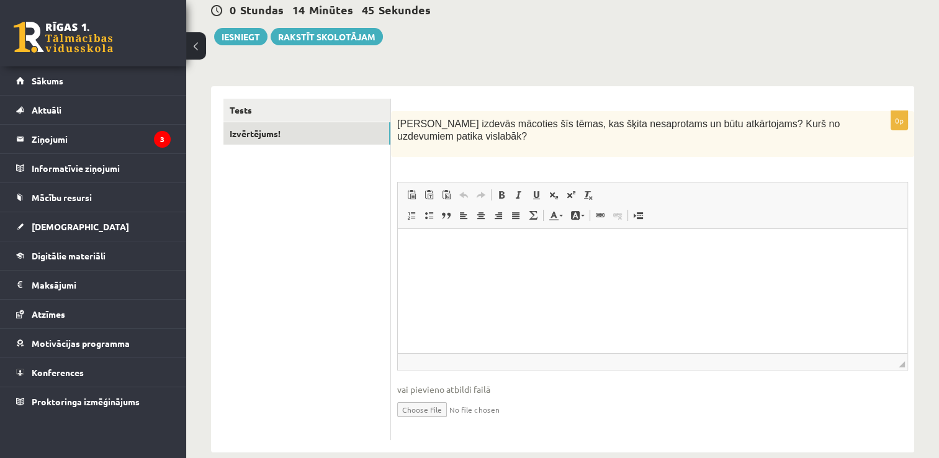
click at [411, 253] on p "Rich Text Editor, wiswyg-editor-user-answer-47024869749440" at bounding box center [652, 247] width 485 height 13
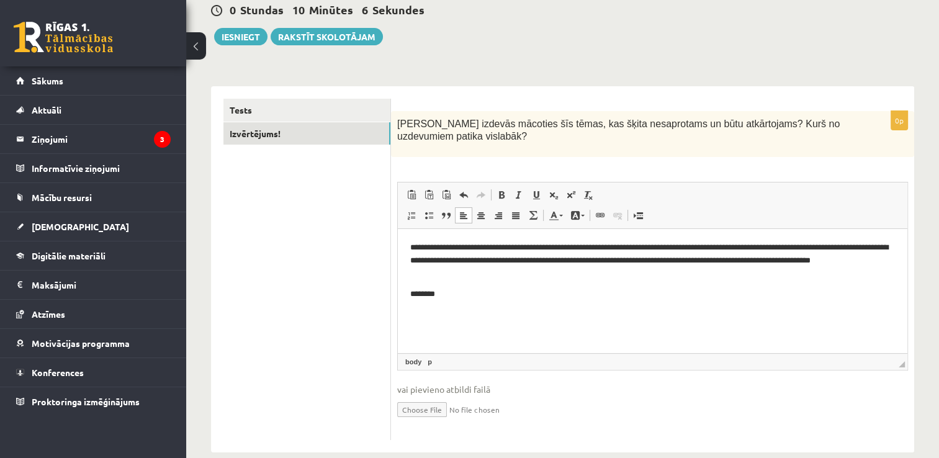
click at [691, 249] on p "**********" at bounding box center [652, 260] width 485 height 38
click at [697, 246] on p "**********" at bounding box center [652, 260] width 485 height 38
click at [736, 248] on p "**********" at bounding box center [652, 260] width 485 height 38
click at [833, 247] on p "**********" at bounding box center [652, 260] width 485 height 38
click at [769, 277] on p "**********" at bounding box center [652, 260] width 485 height 38
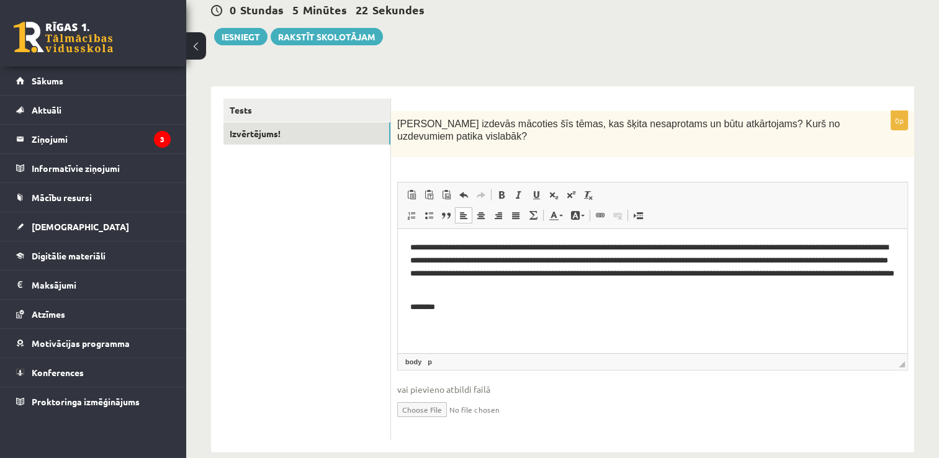
click at [517, 261] on p "**********" at bounding box center [652, 267] width 485 height 52
click at [795, 292] on p "**********" at bounding box center [652, 267] width 485 height 52
click at [688, 272] on p "**********" at bounding box center [652, 267] width 485 height 52
click at [797, 272] on p "**********" at bounding box center [652, 267] width 485 height 52
click at [606, 286] on p "**********" at bounding box center [652, 267] width 485 height 52
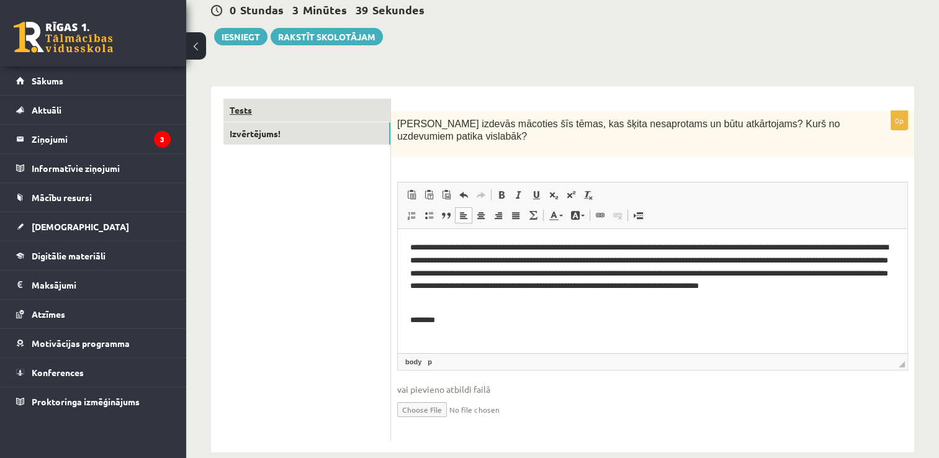
click at [300, 111] on link "Tests" at bounding box center [306, 110] width 167 height 23
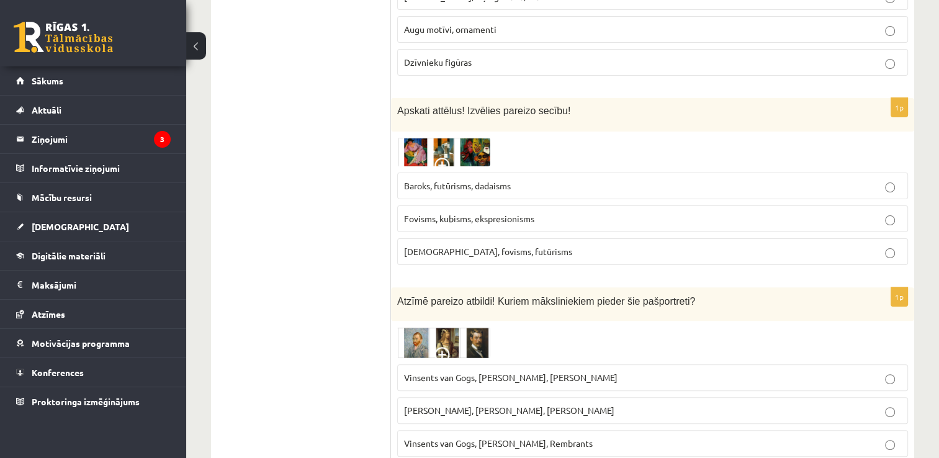
scroll to position [0, 0]
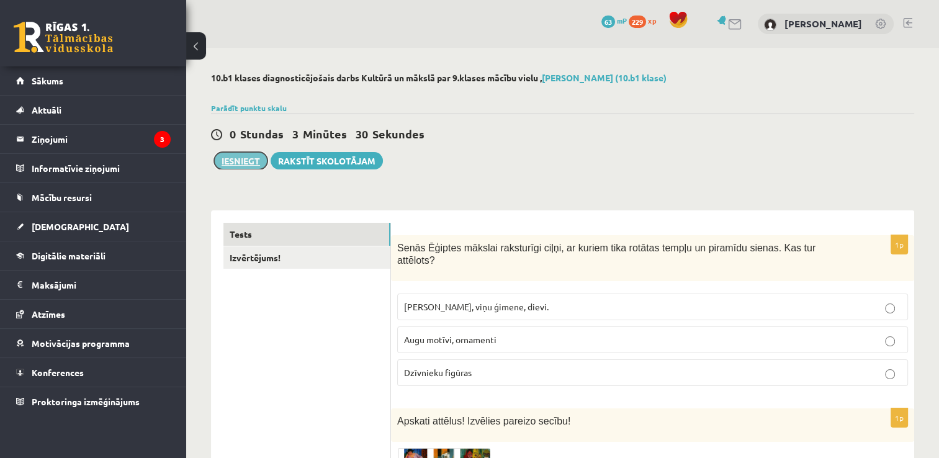
click at [236, 162] on button "Iesniegt" at bounding box center [240, 160] width 53 height 17
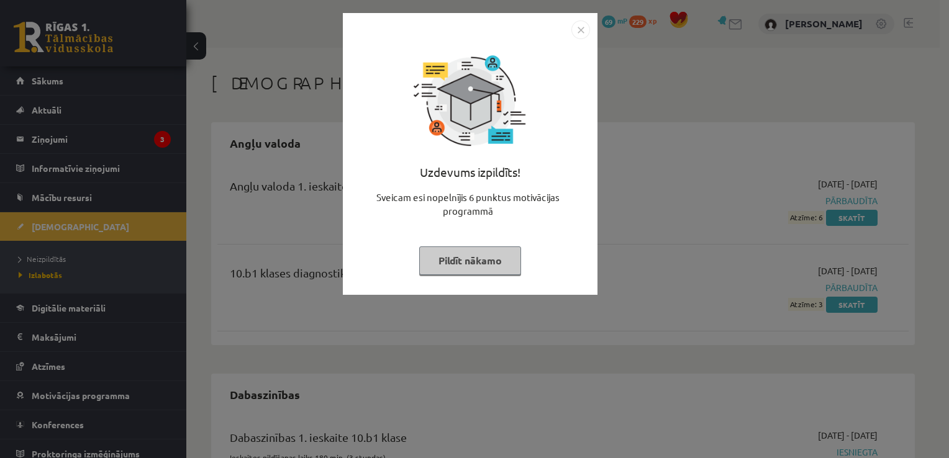
click at [578, 30] on img "Close" at bounding box center [580, 29] width 19 height 19
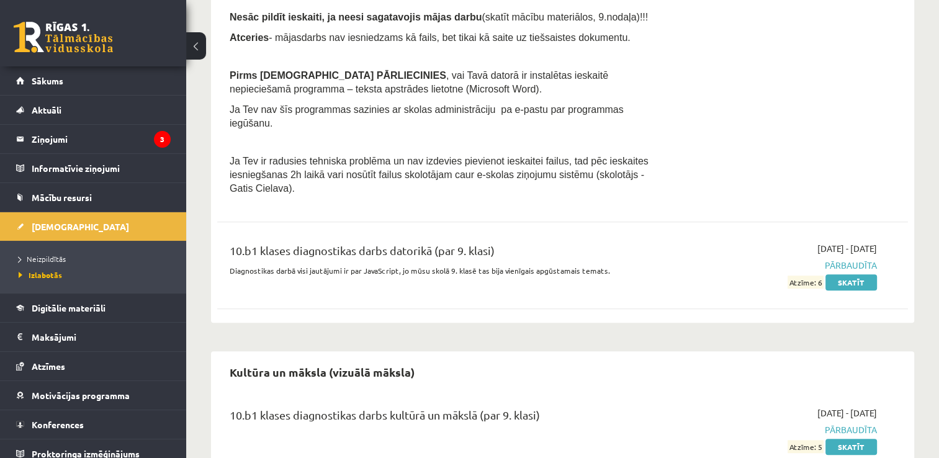
scroll to position [783, 0]
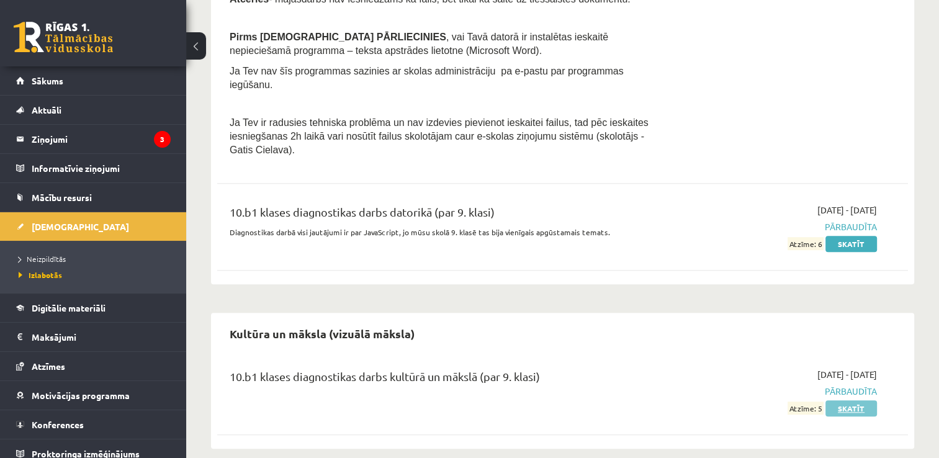
click at [859, 400] on link "Skatīt" at bounding box center [852, 408] width 52 height 16
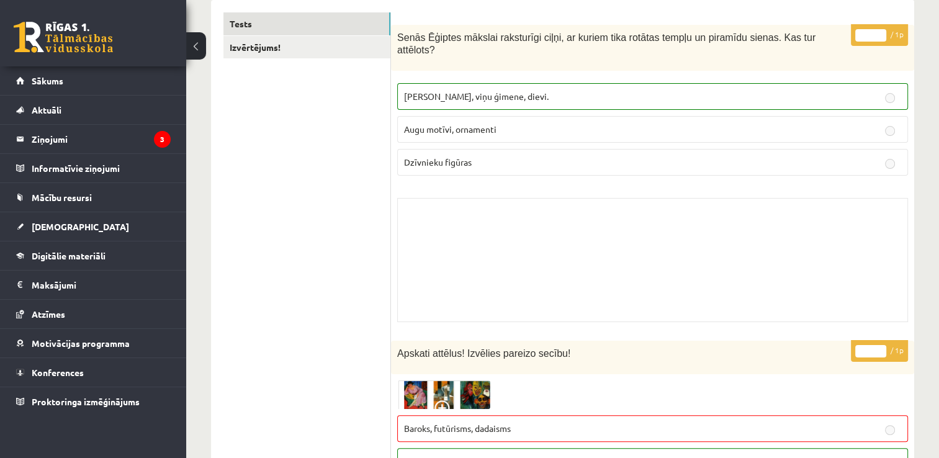
scroll to position [310, 0]
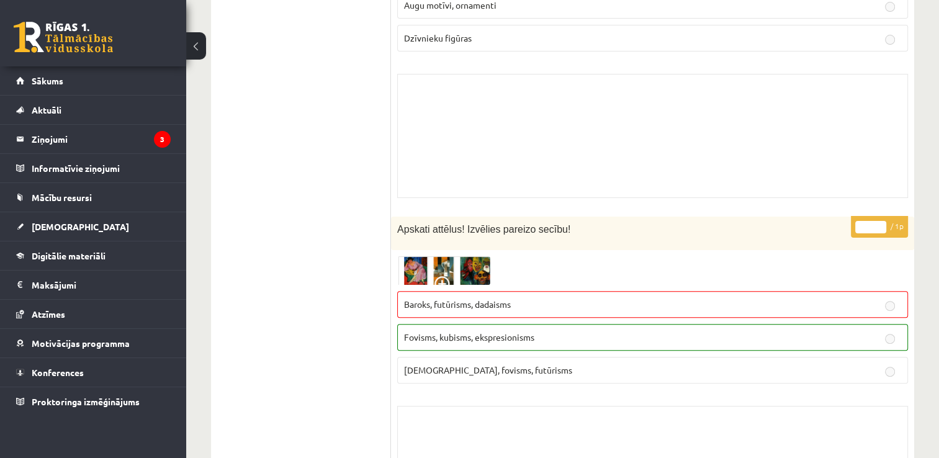
click at [453, 256] on img at bounding box center [443, 270] width 93 height 29
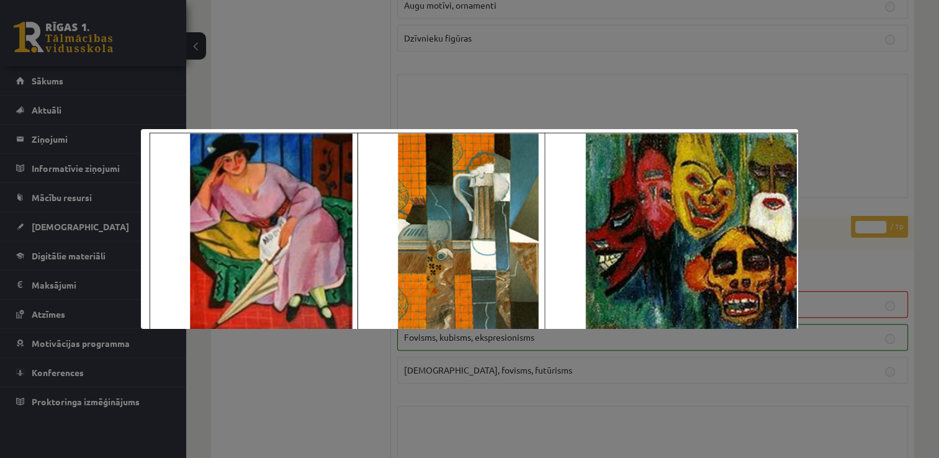
click at [815, 193] on div at bounding box center [469, 229] width 939 height 458
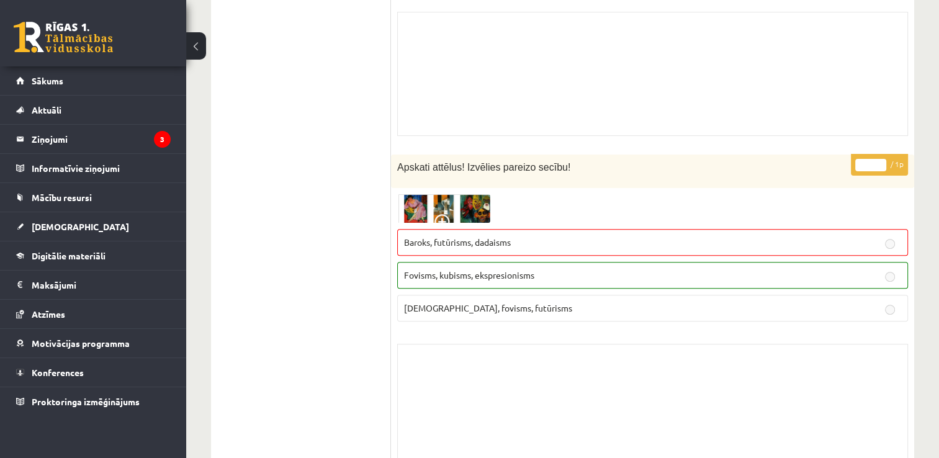
scroll to position [435, 0]
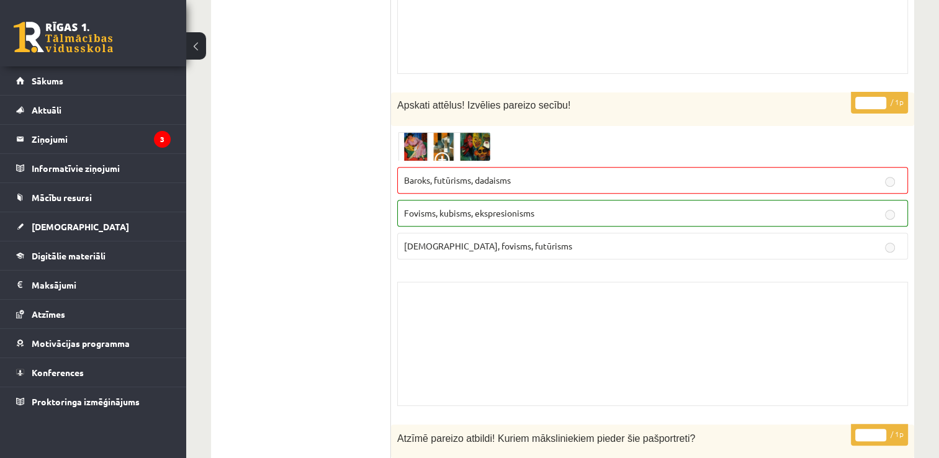
click at [478, 139] on img at bounding box center [443, 146] width 93 height 29
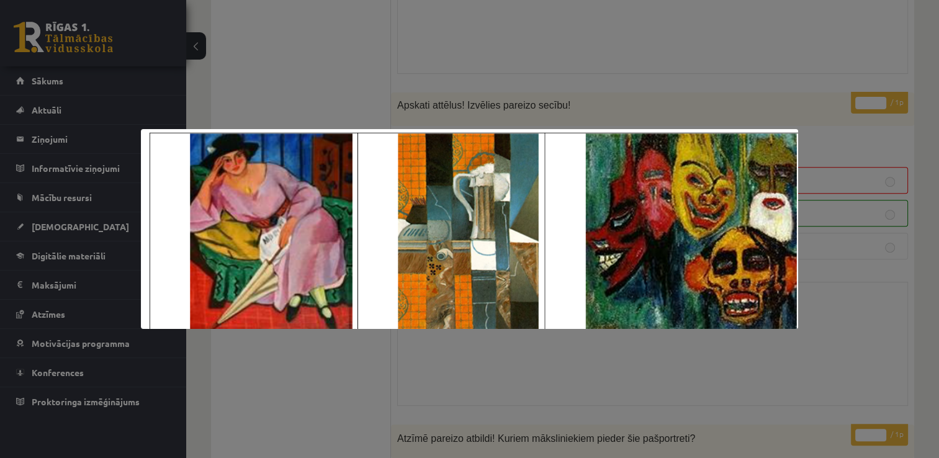
click at [847, 133] on div at bounding box center [469, 229] width 939 height 458
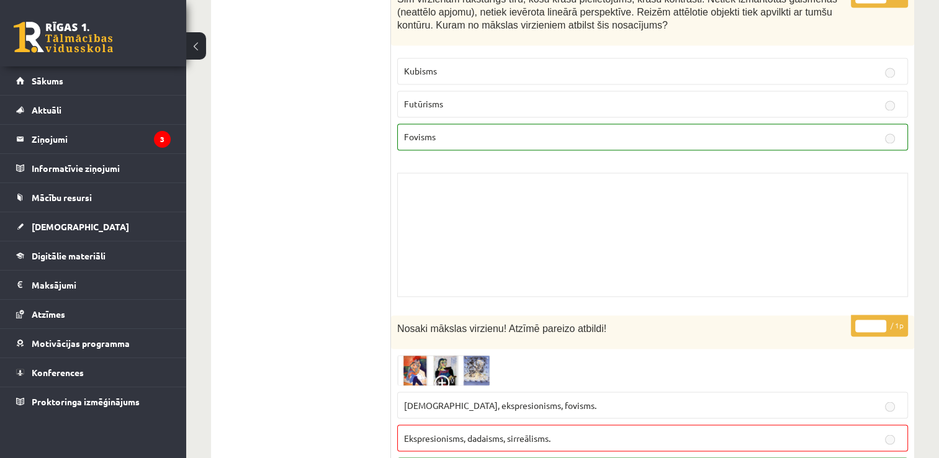
scroll to position [2173, 0]
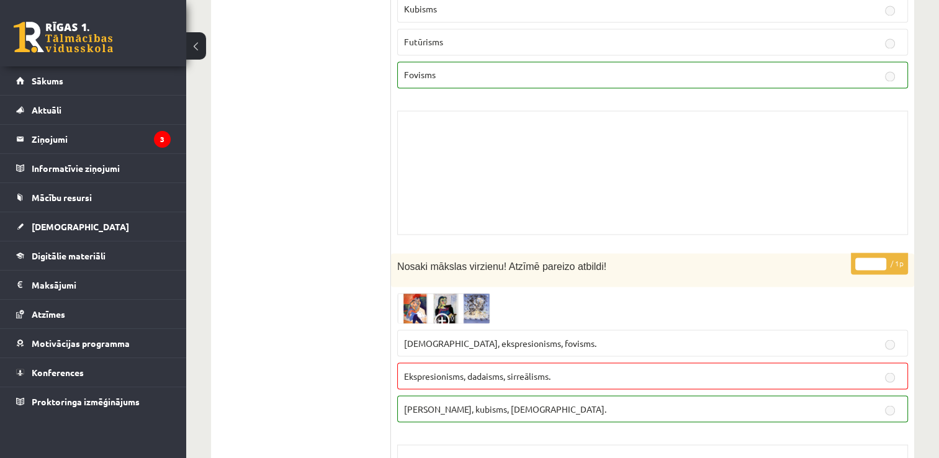
click at [451, 293] on img at bounding box center [443, 308] width 93 height 30
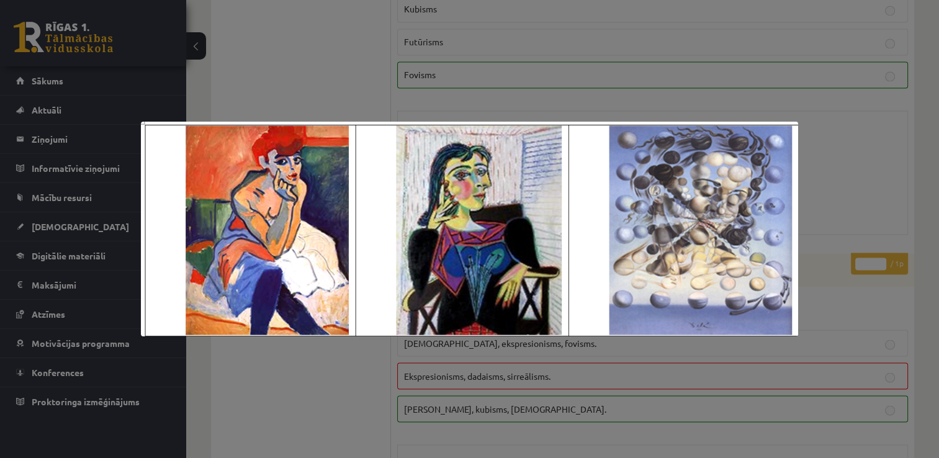
click at [899, 81] on div at bounding box center [469, 229] width 939 height 458
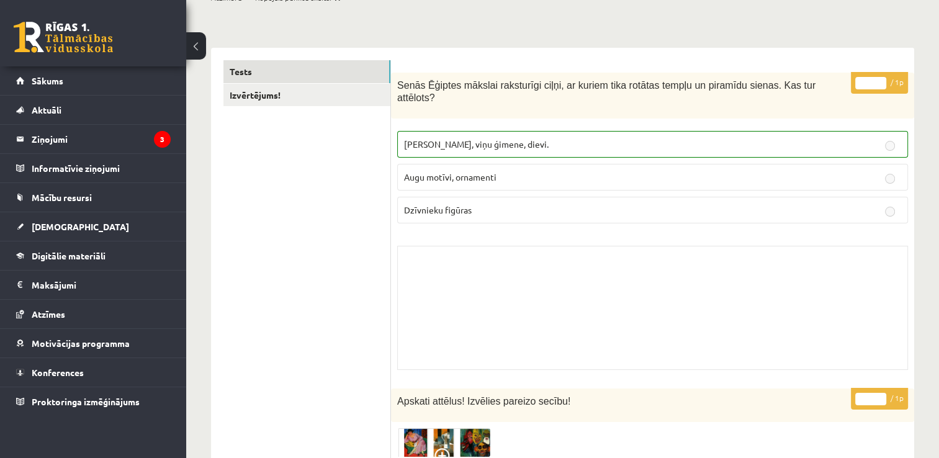
scroll to position [0, 0]
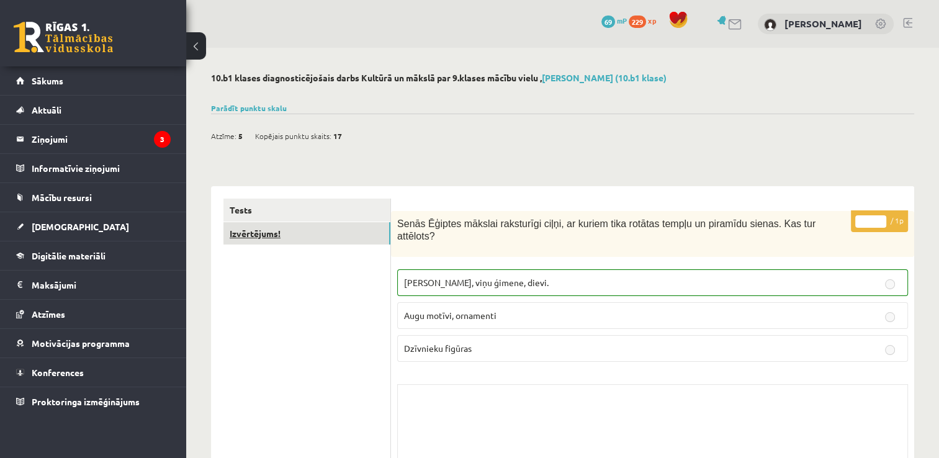
click at [258, 237] on link "Izvērtējums!" at bounding box center [306, 233] width 167 height 23
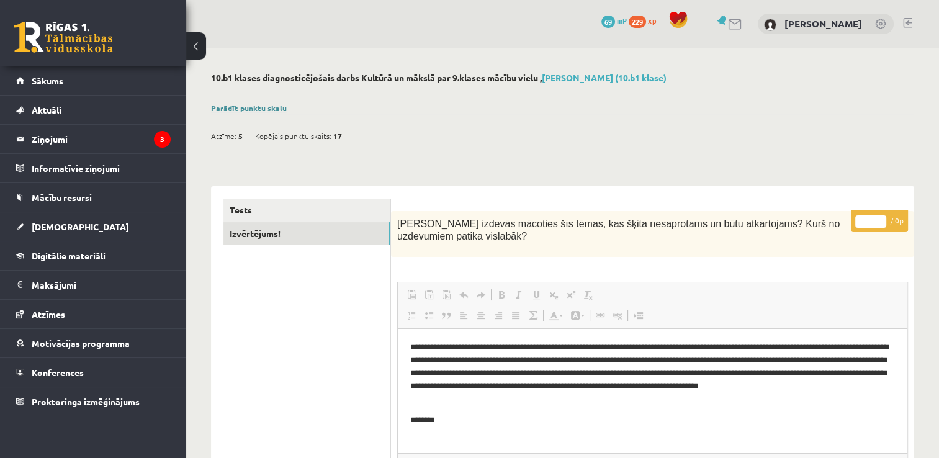
click at [276, 111] on link "Parādīt punktu skalu" at bounding box center [249, 108] width 76 height 10
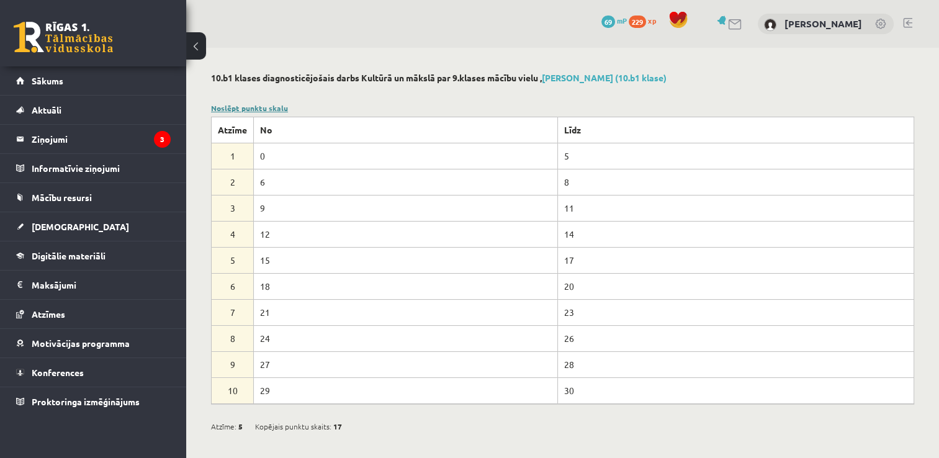
click at [276, 111] on link "Noslēpt punktu skalu" at bounding box center [249, 108] width 77 height 10
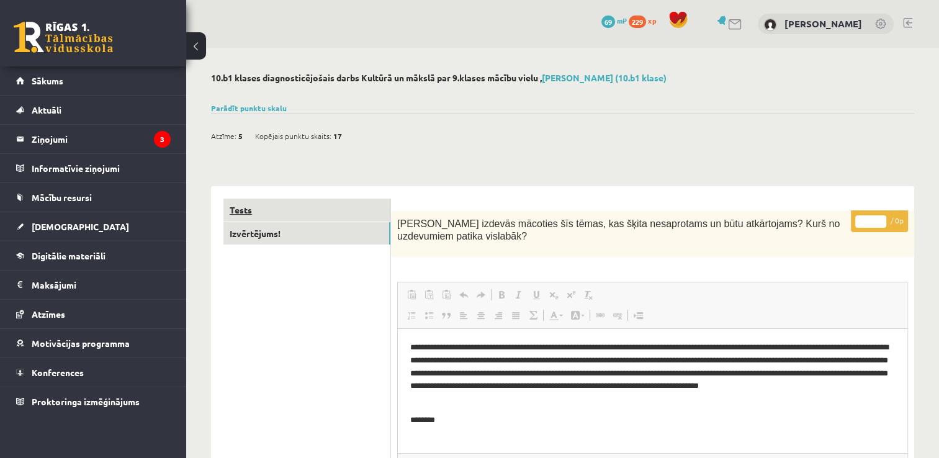
click at [279, 209] on link "Tests" at bounding box center [306, 210] width 167 height 23
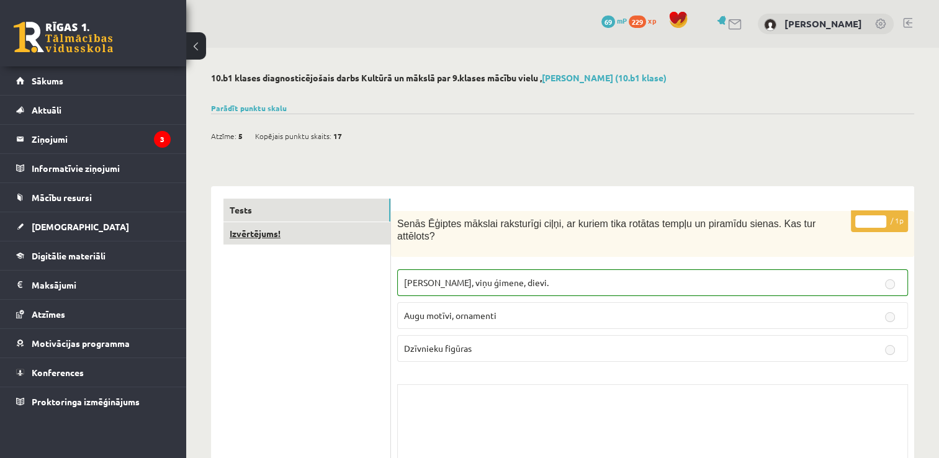
click at [247, 233] on link "Izvērtējums!" at bounding box center [306, 233] width 167 height 23
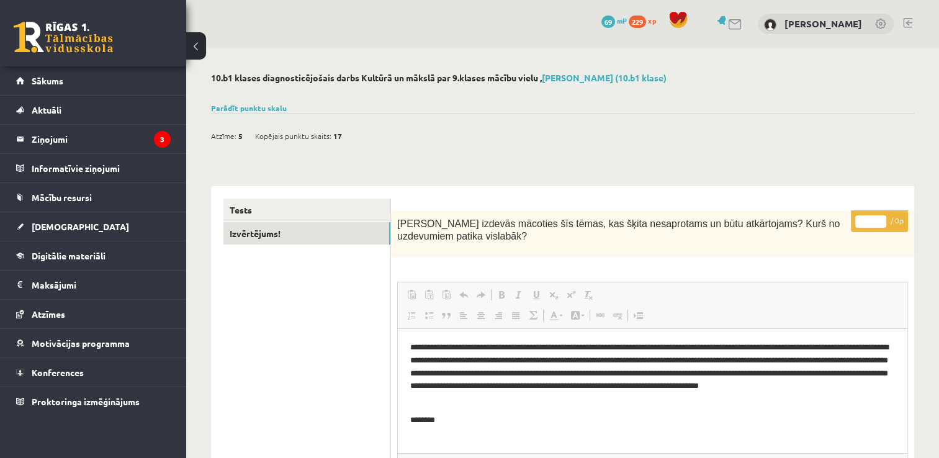
scroll to position [124, 0]
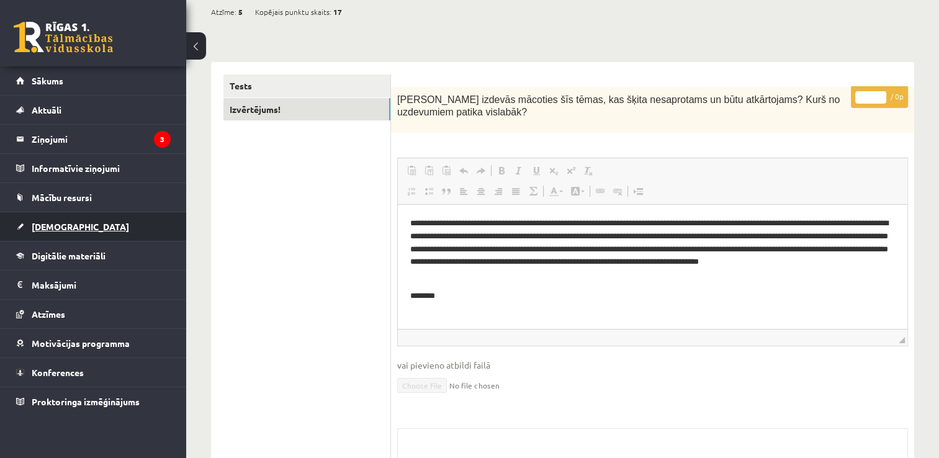
click at [53, 230] on span "[DEMOGRAPHIC_DATA]" at bounding box center [80, 226] width 97 height 11
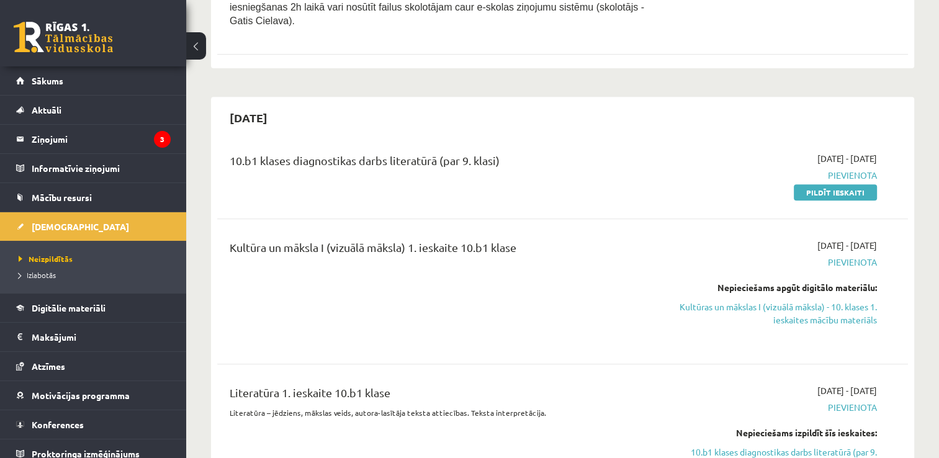
scroll to position [559, 0]
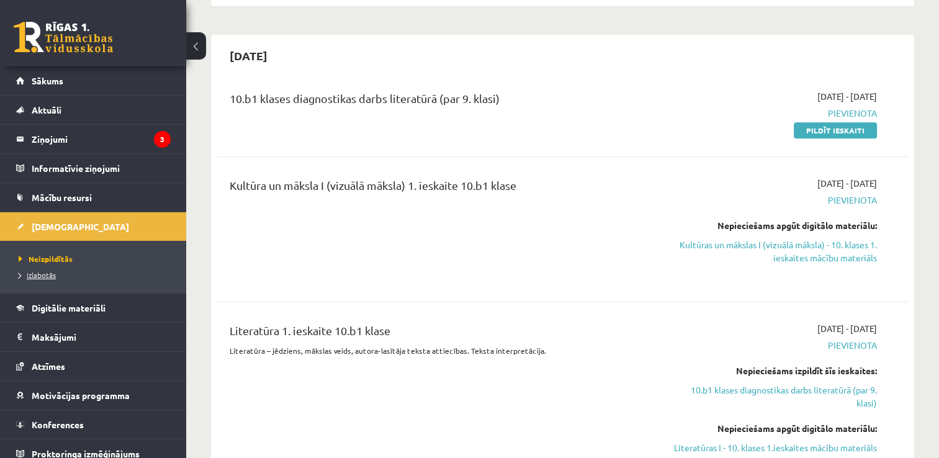
click at [47, 273] on span "Izlabotās" at bounding box center [37, 275] width 37 height 10
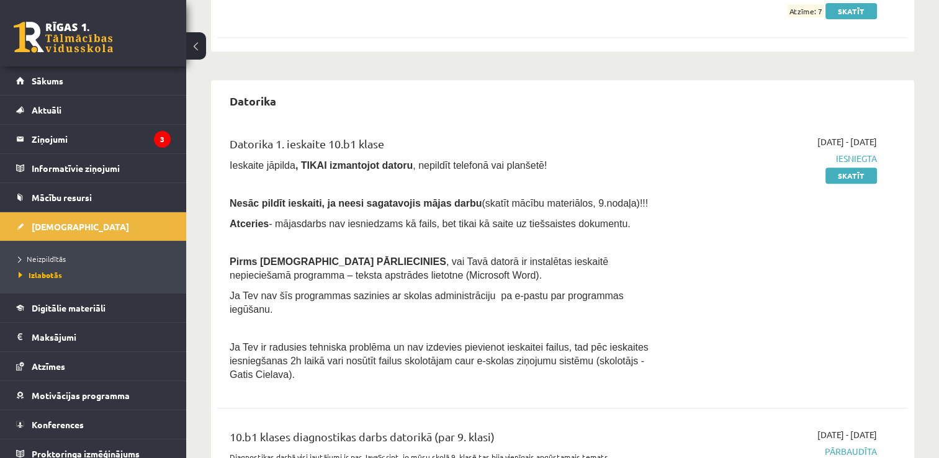
scroll to position [785, 0]
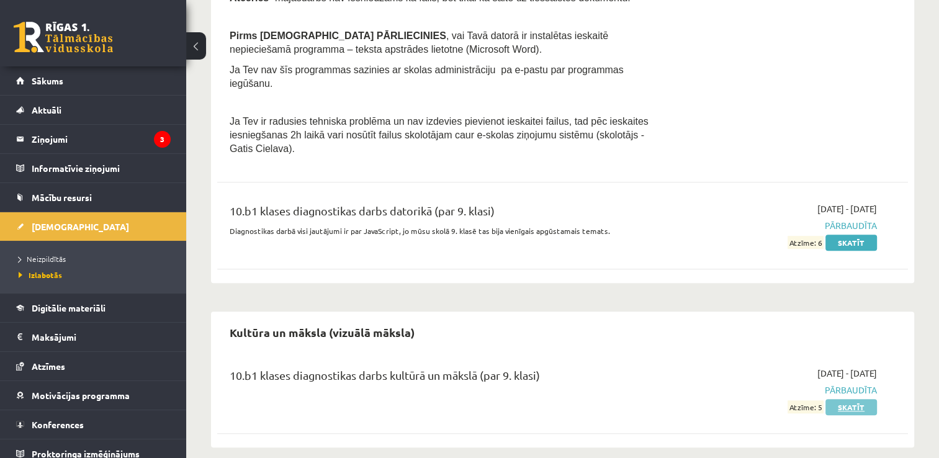
click at [855, 399] on link "Skatīt" at bounding box center [852, 407] width 52 height 16
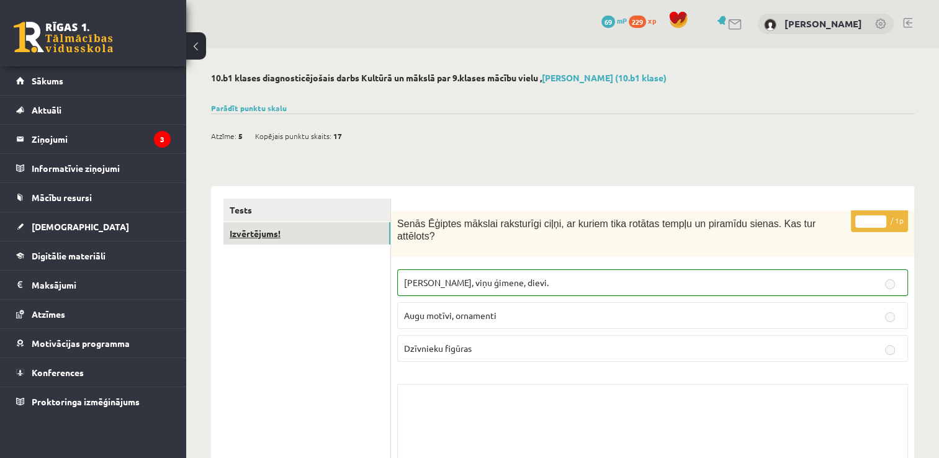
click at [249, 235] on link "Izvērtējums!" at bounding box center [306, 233] width 167 height 23
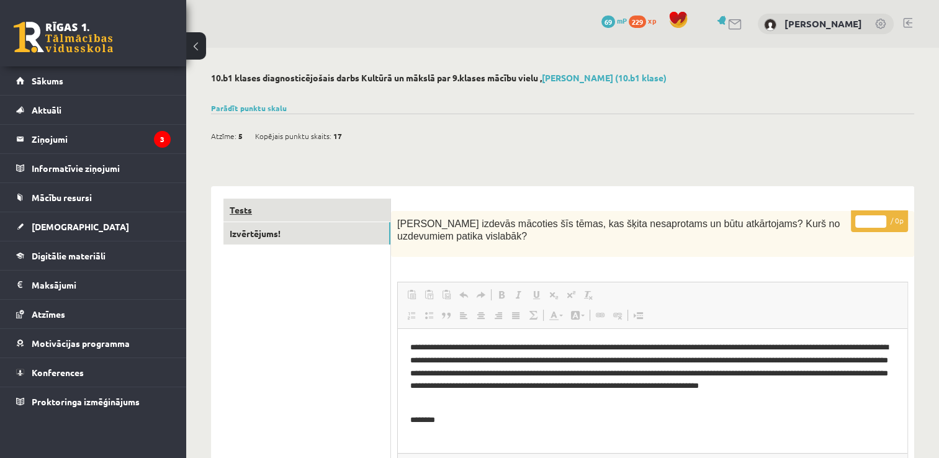
click at [248, 212] on link "Tests" at bounding box center [306, 210] width 167 height 23
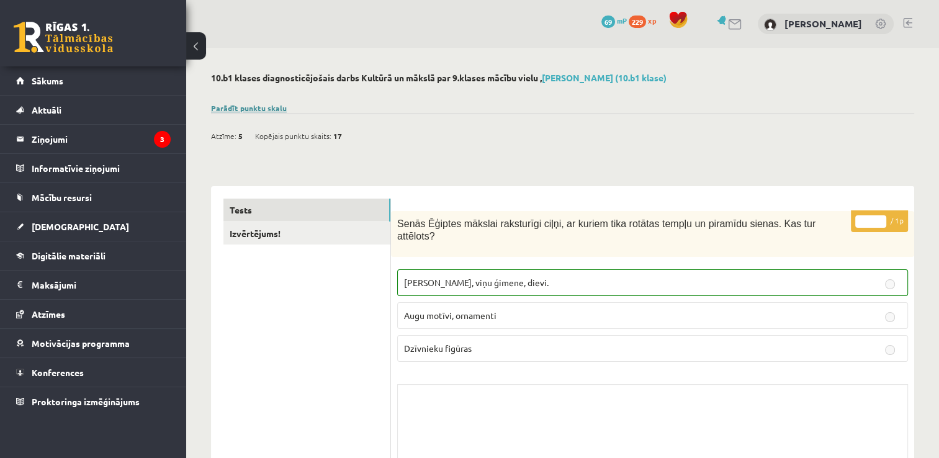
click at [256, 108] on link "Parādīt punktu skalu" at bounding box center [249, 108] width 76 height 10
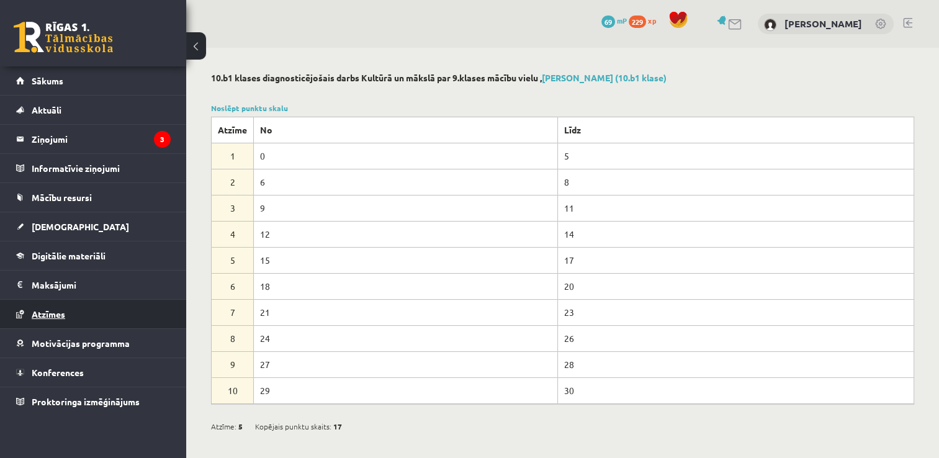
click at [51, 314] on span "Atzīmes" at bounding box center [49, 314] width 34 height 11
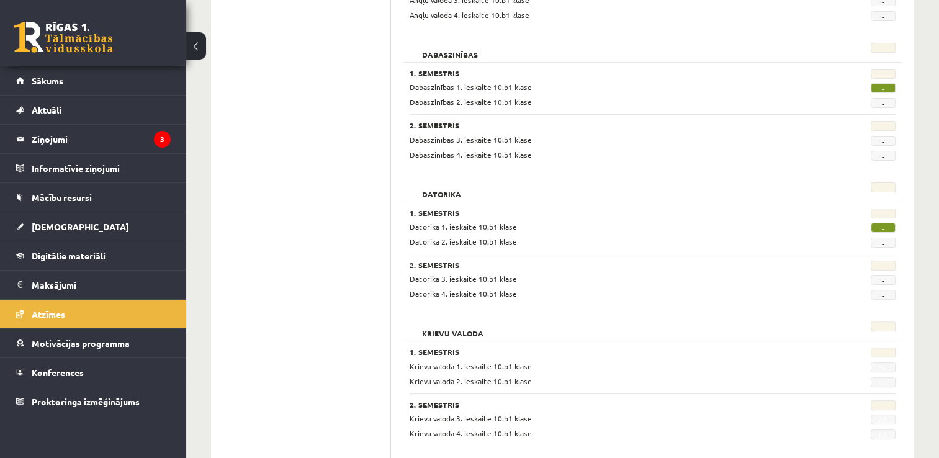
scroll to position [53, 0]
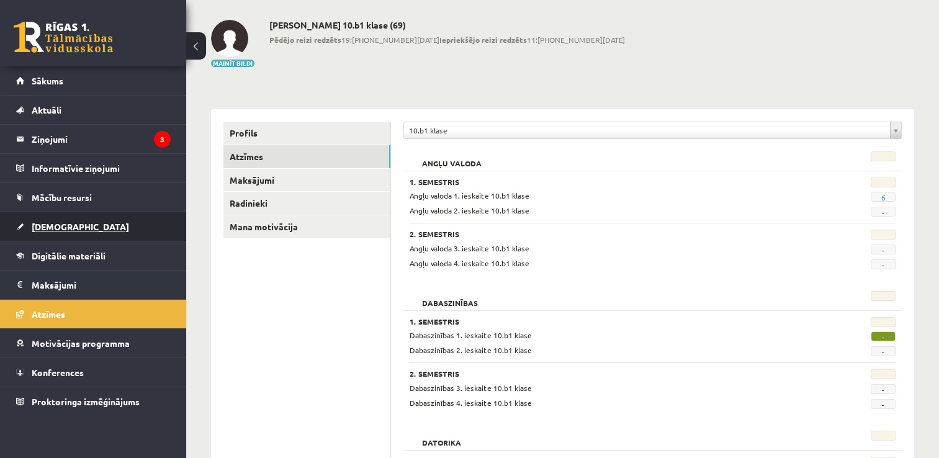
click at [53, 230] on span "[DEMOGRAPHIC_DATA]" at bounding box center [80, 226] width 97 height 11
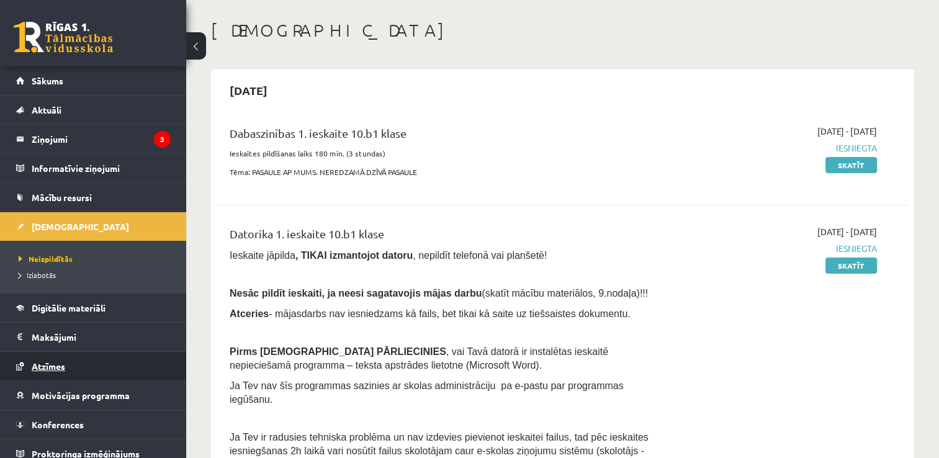
click at [55, 366] on span "Atzīmes" at bounding box center [49, 366] width 34 height 11
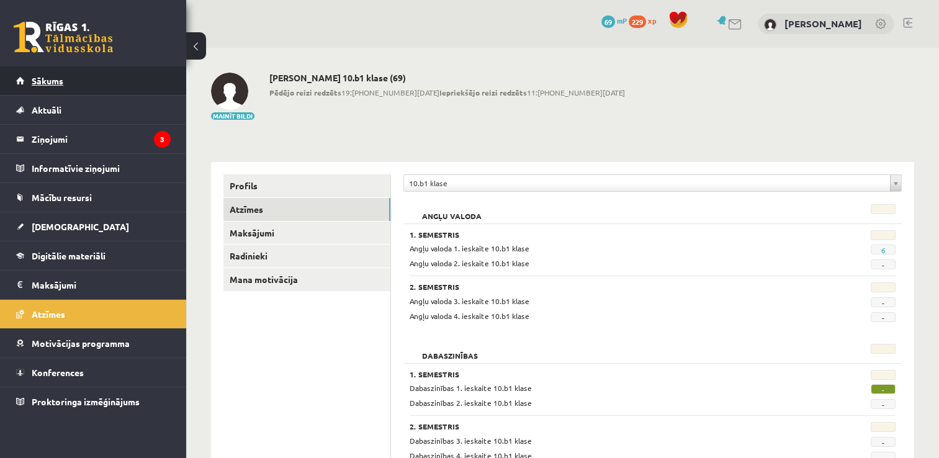
click at [45, 81] on span "Sākums" at bounding box center [48, 80] width 32 height 11
